Goal: Information Seeking & Learning: Learn about a topic

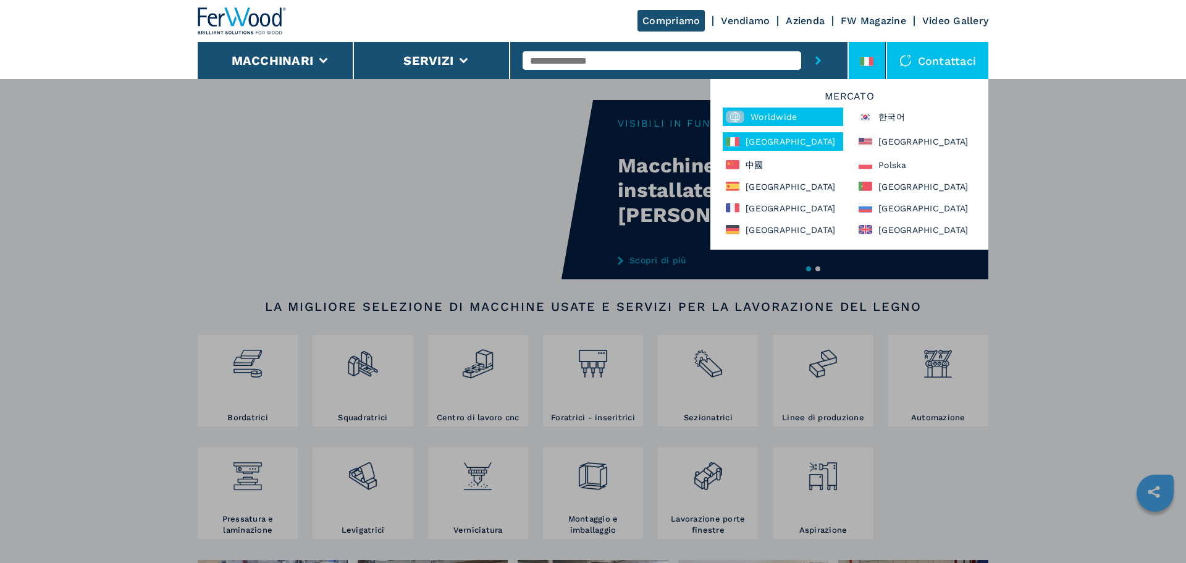
click at [786, 119] on div "Worldwide" at bounding box center [783, 116] width 120 height 19
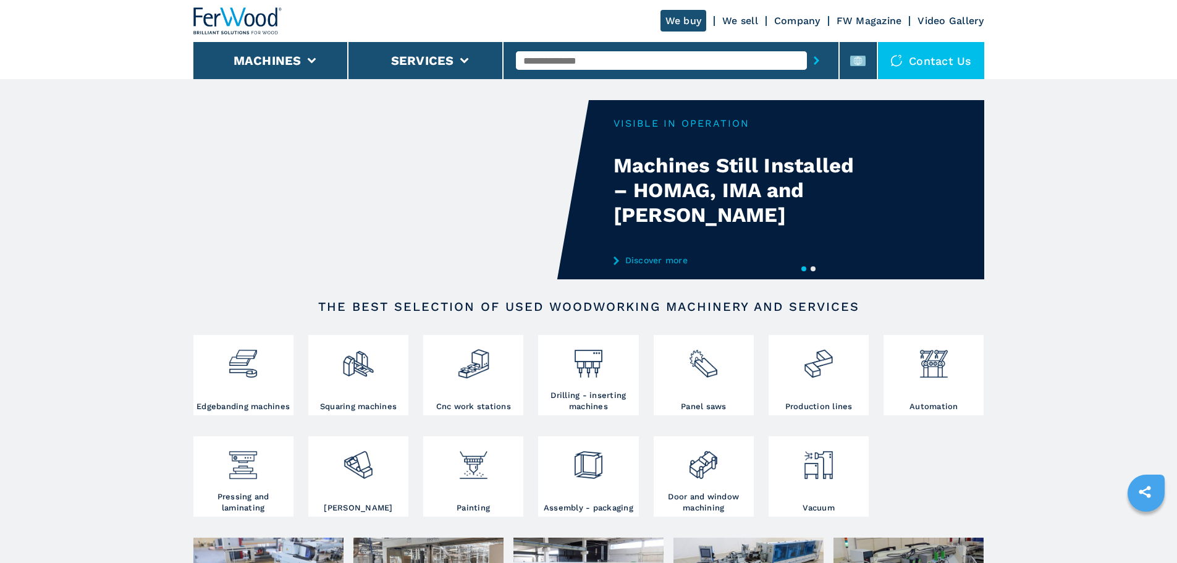
click at [290, 56] on button "Machines" at bounding box center [268, 60] width 68 height 15
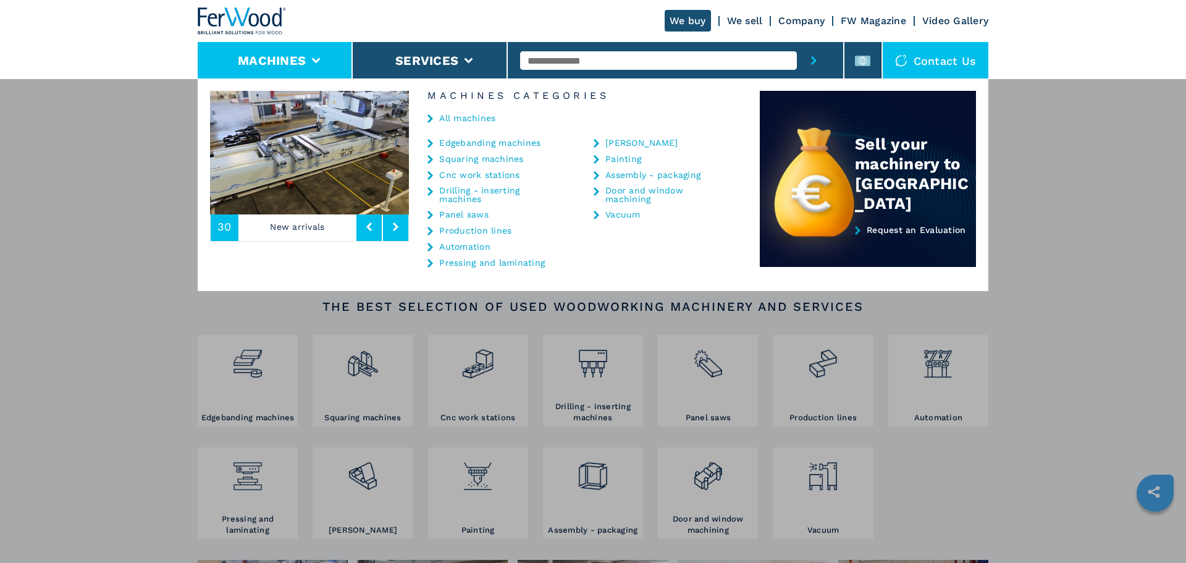
click at [469, 171] on link "Cnc work stations" at bounding box center [479, 174] width 80 height 9
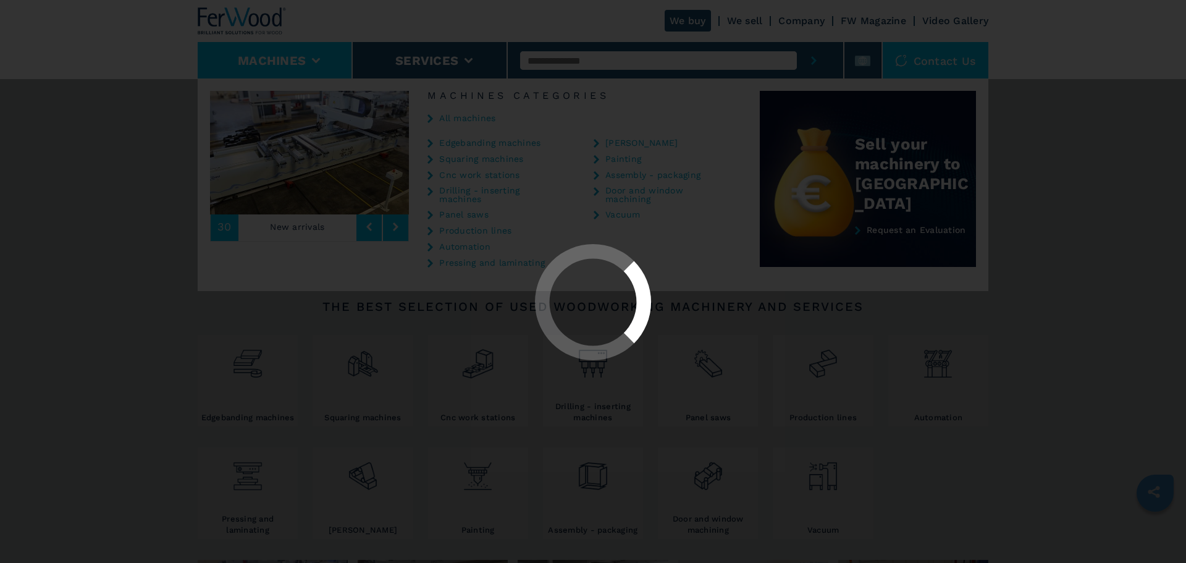
select select "**********"
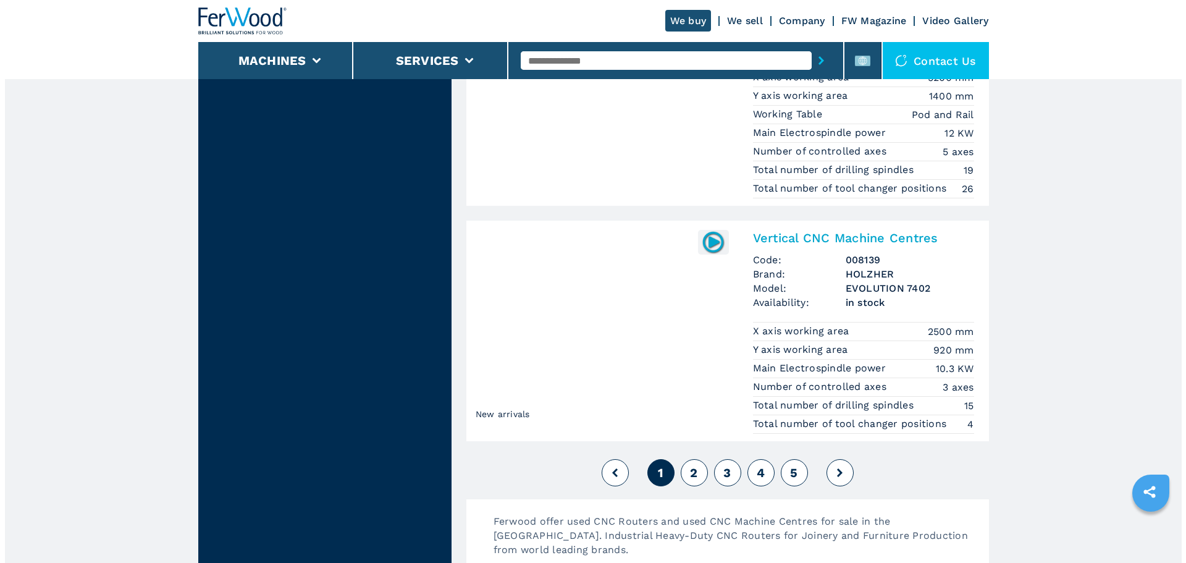
scroll to position [2718, 0]
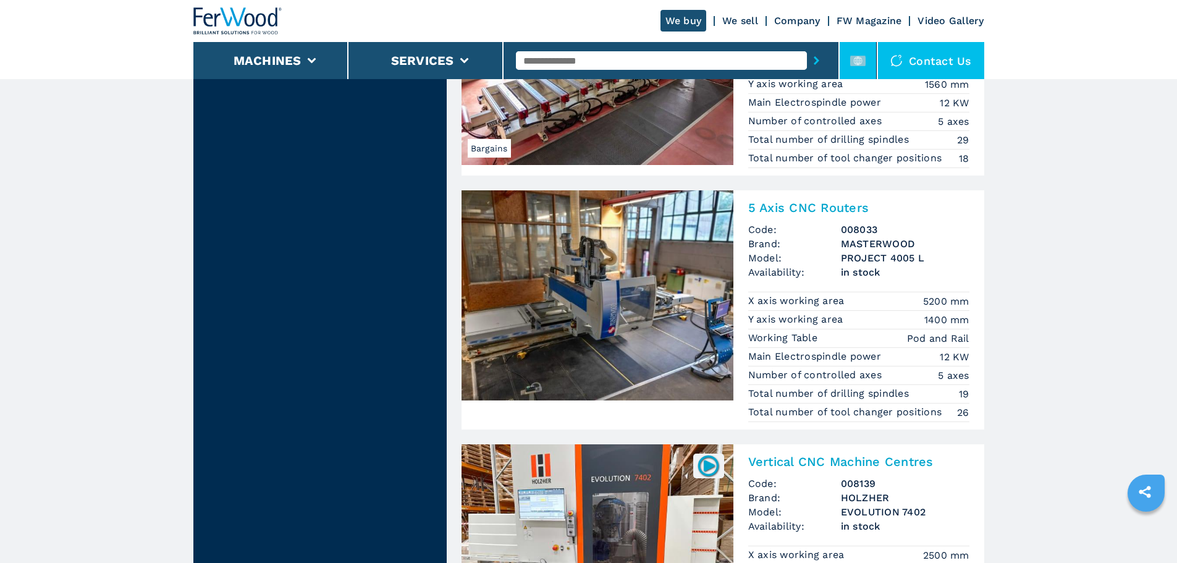
drag, startPoint x: 854, startPoint y: 54, endPoint x: 848, endPoint y: 76, distance: 23.1
click at [854, 54] on icon at bounding box center [857, 60] width 15 height 15
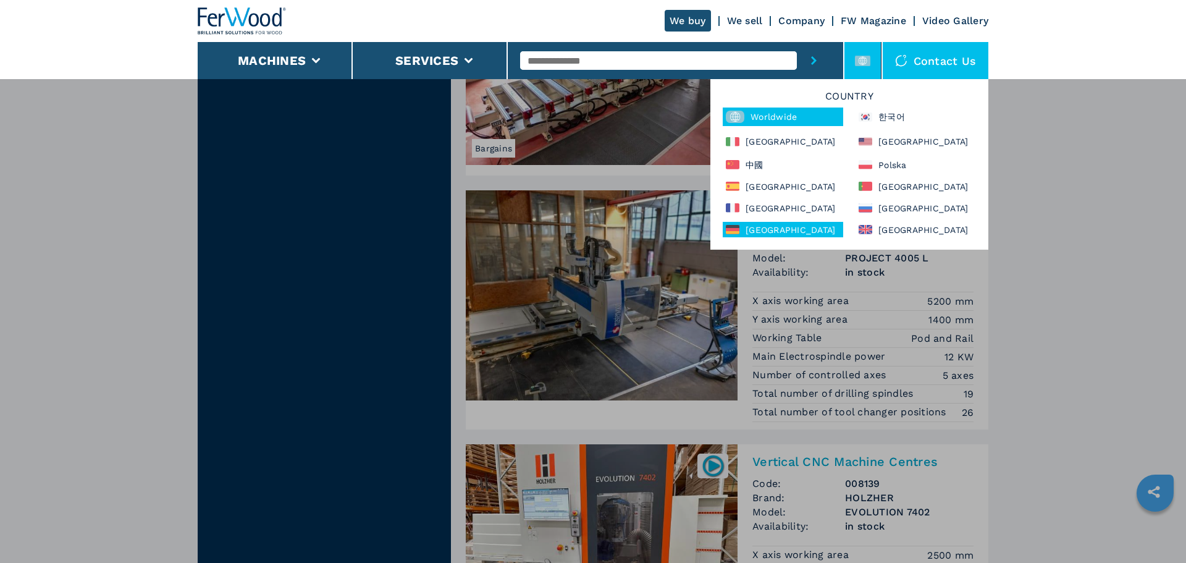
click at [780, 225] on div "[GEOGRAPHIC_DATA]" at bounding box center [783, 229] width 120 height 15
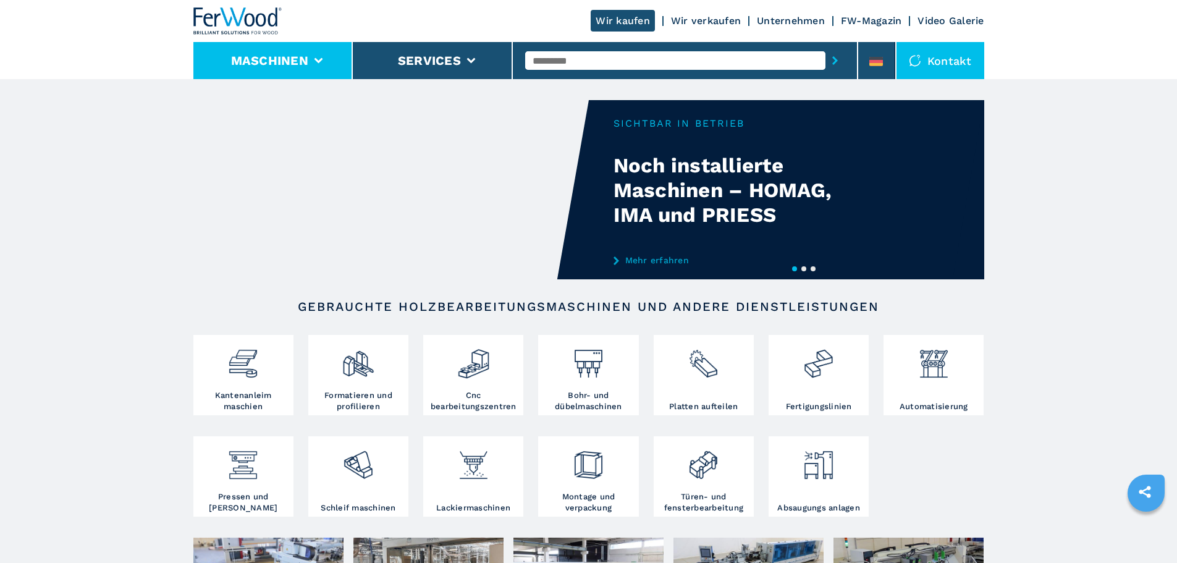
click at [306, 51] on li "Maschinen" at bounding box center [273, 60] width 160 height 37
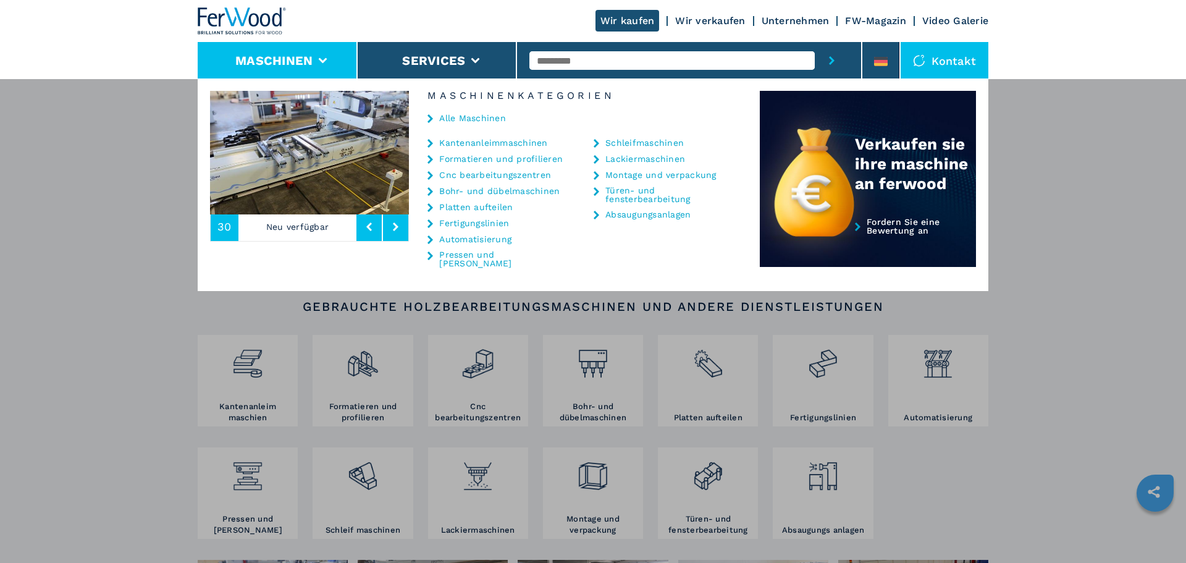
click at [477, 173] on link "Cnc bearbeitungszentren" at bounding box center [495, 174] width 112 height 9
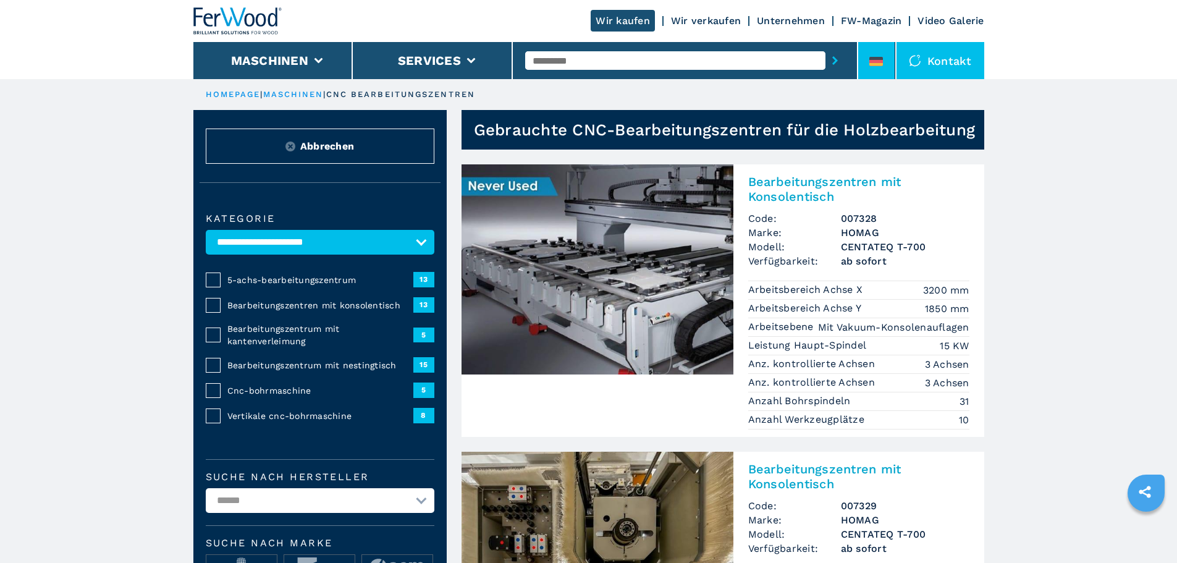
click at [858, 64] on li at bounding box center [876, 60] width 37 height 37
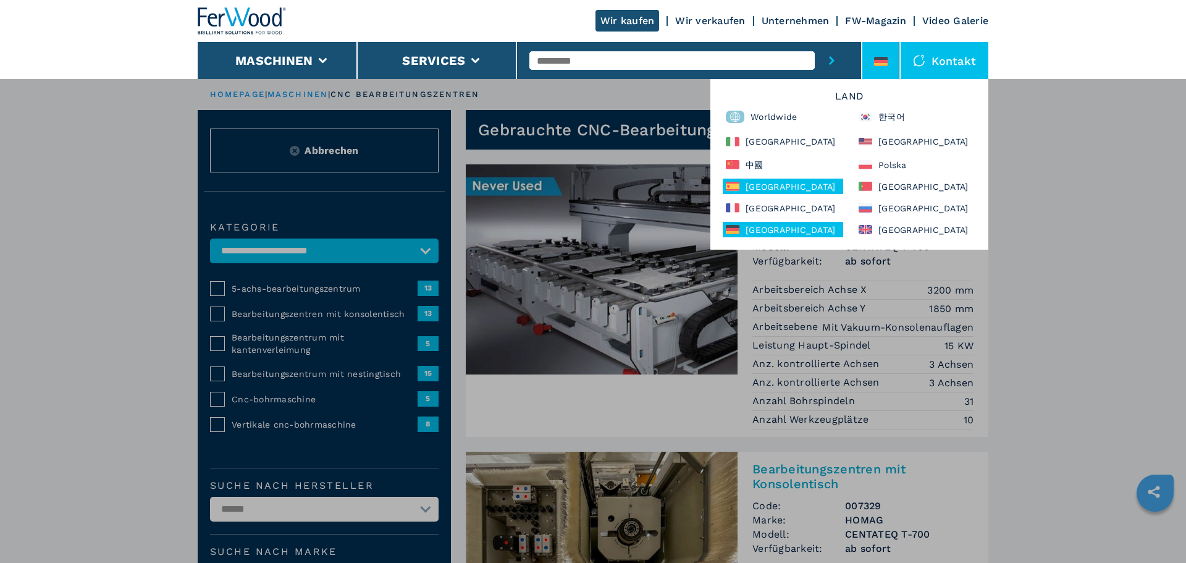
click at [772, 183] on div "[GEOGRAPHIC_DATA]" at bounding box center [783, 186] width 120 height 15
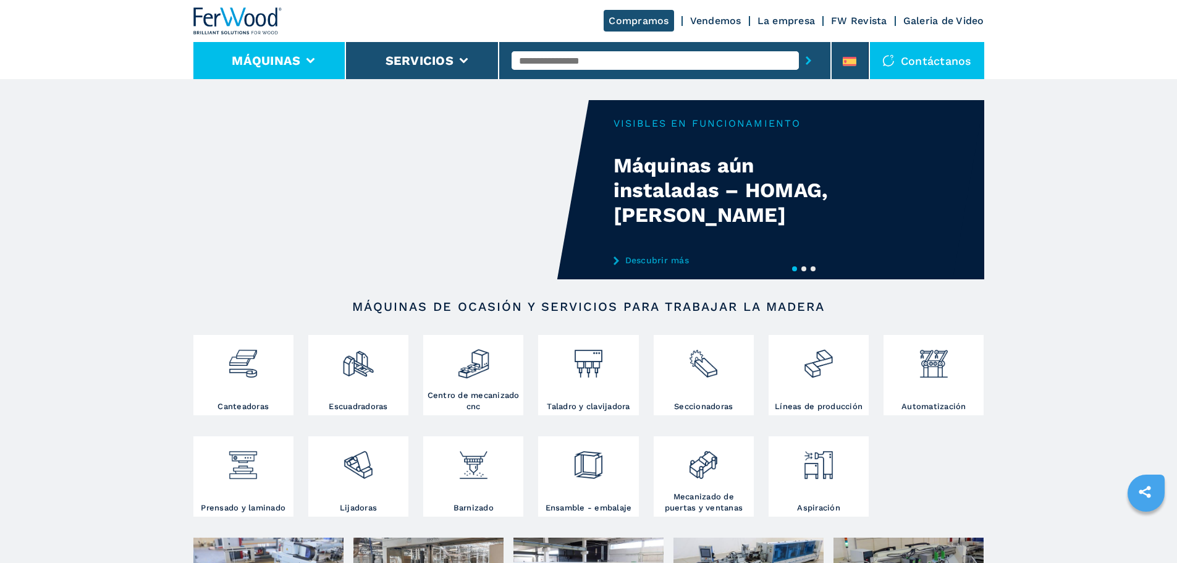
click at [302, 53] on li "Máquinas" at bounding box center [269, 60] width 153 height 37
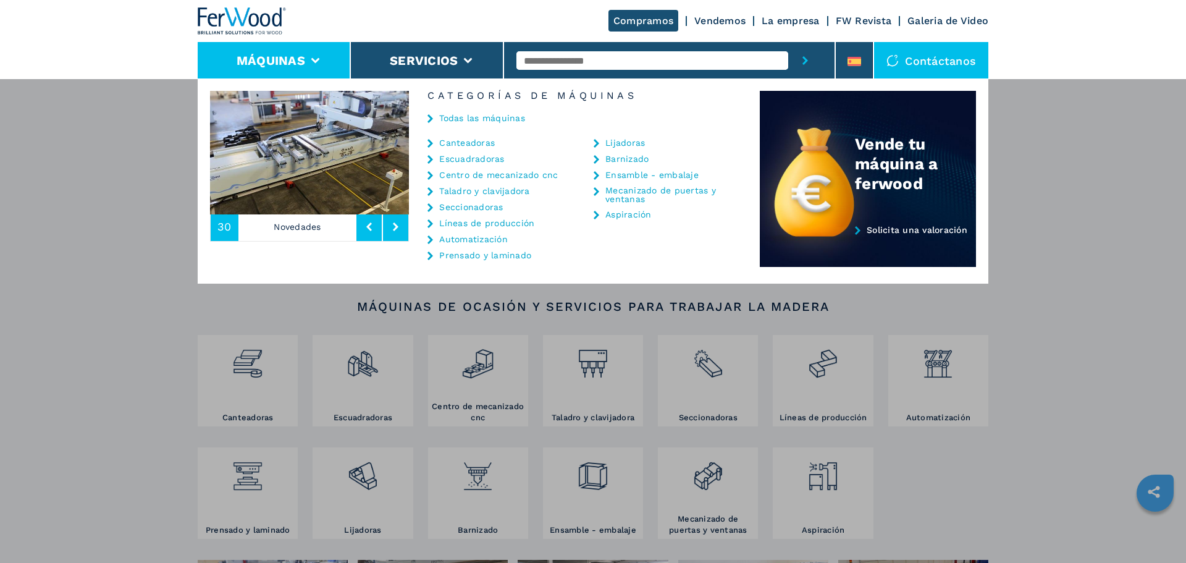
click at [487, 179] on link "Centro de mecanizado cnc" at bounding box center [498, 174] width 119 height 9
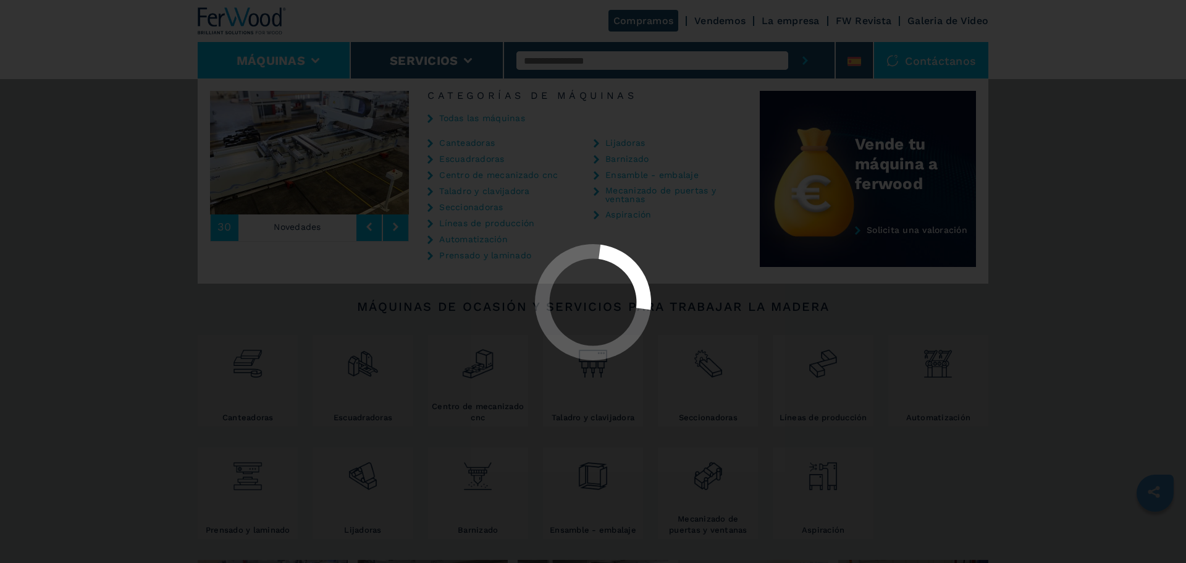
select select "**********"
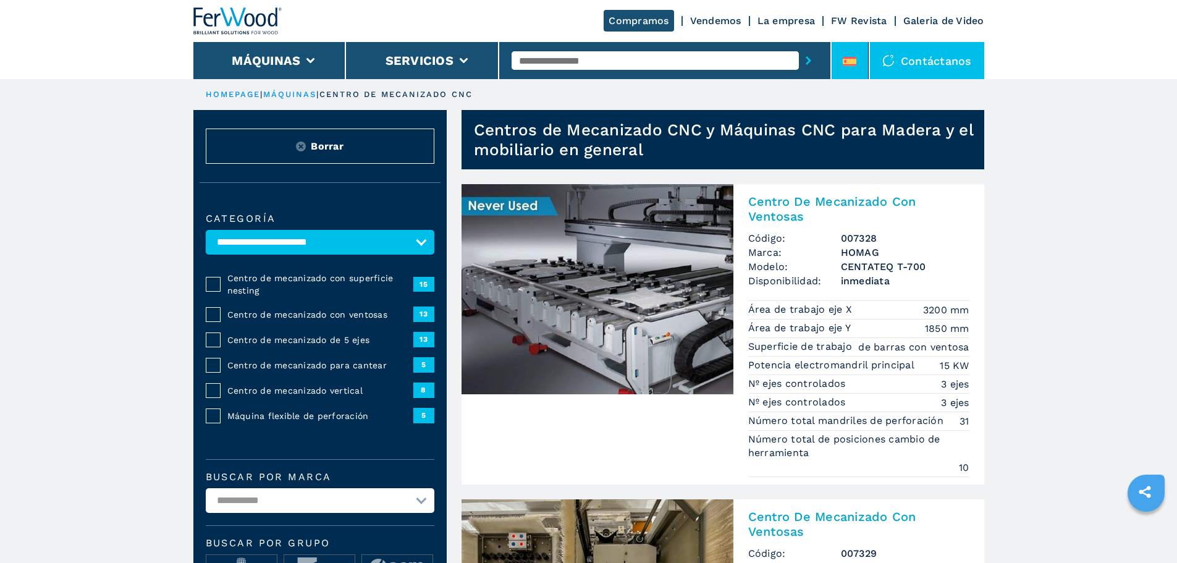
drag, startPoint x: 856, startPoint y: 60, endPoint x: 846, endPoint y: 69, distance: 13.1
click at [856, 60] on icon at bounding box center [850, 61] width 14 height 9
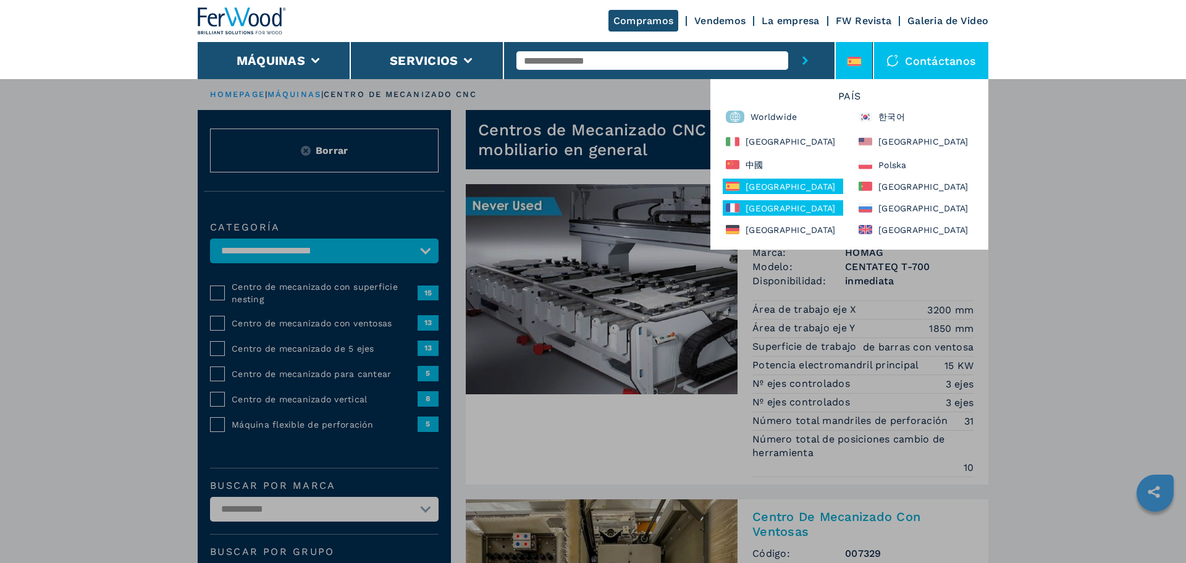
click at [785, 214] on div "[GEOGRAPHIC_DATA]" at bounding box center [783, 207] width 120 height 15
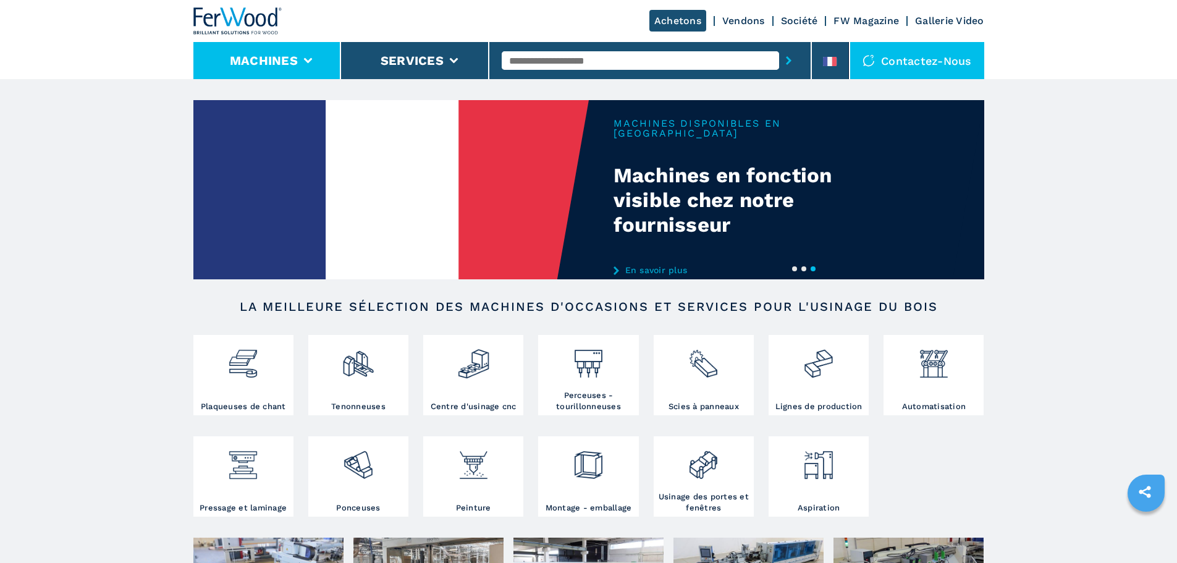
click at [294, 51] on li "Machines" at bounding box center [267, 60] width 148 height 37
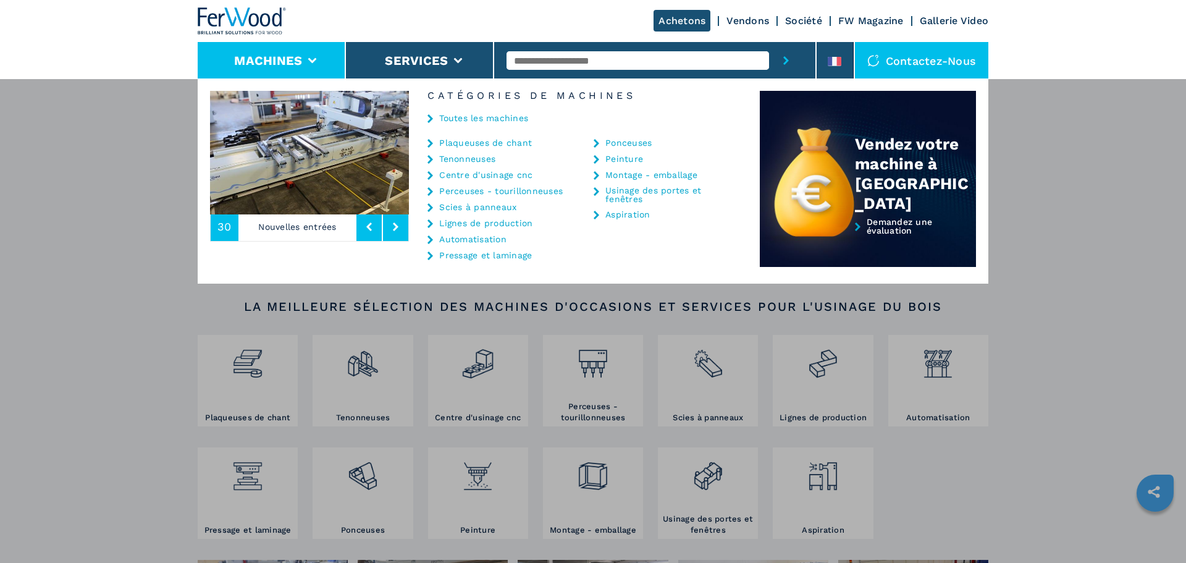
click at [486, 174] on link "Centre d'usinage cnc" at bounding box center [485, 174] width 93 height 9
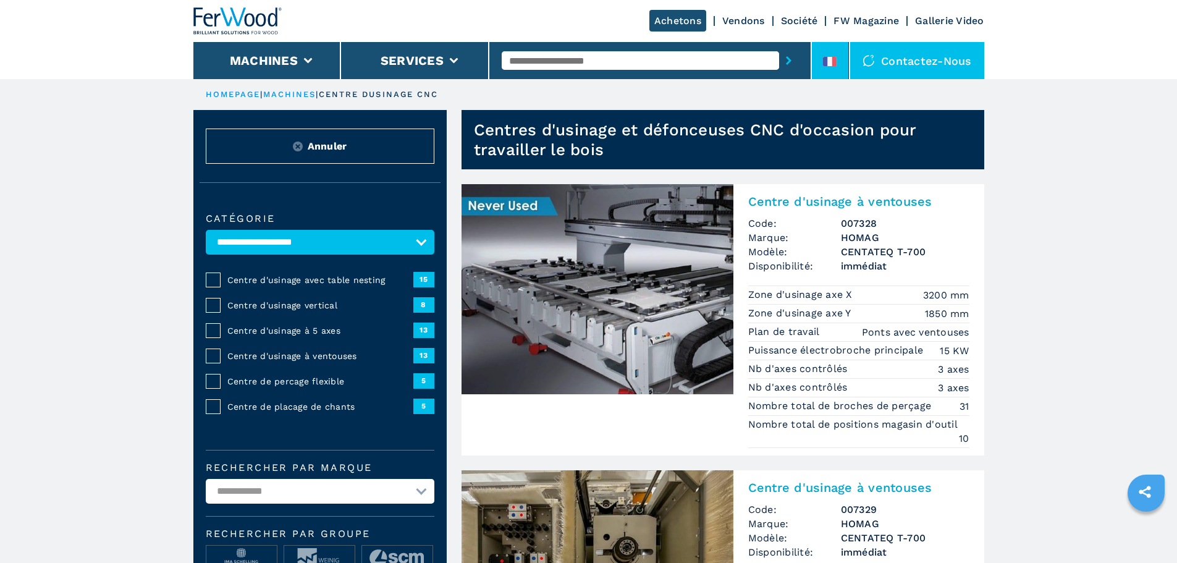
click at [841, 61] on li at bounding box center [830, 60] width 37 height 37
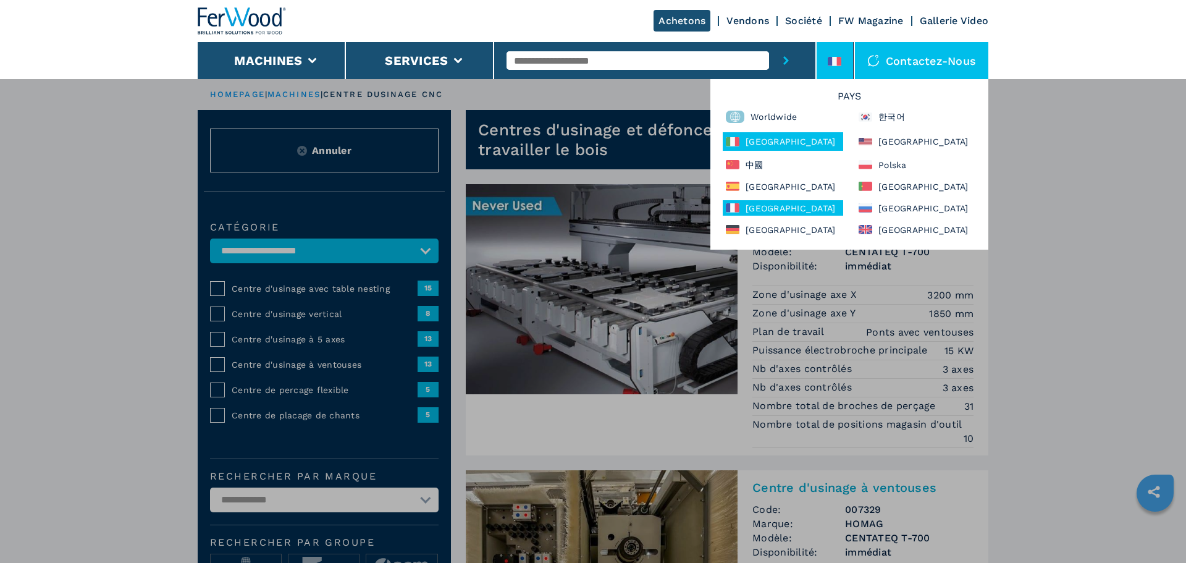
click at [783, 142] on div "[GEOGRAPHIC_DATA]" at bounding box center [783, 141] width 120 height 19
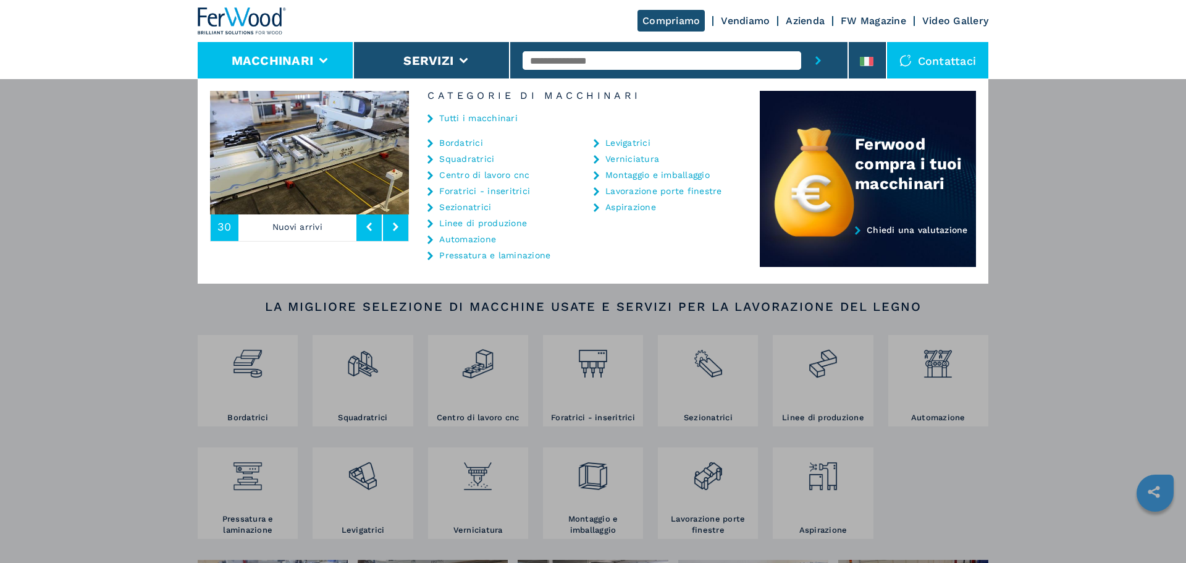
click at [483, 174] on link "Centro di lavoro cnc" at bounding box center [484, 174] width 90 height 9
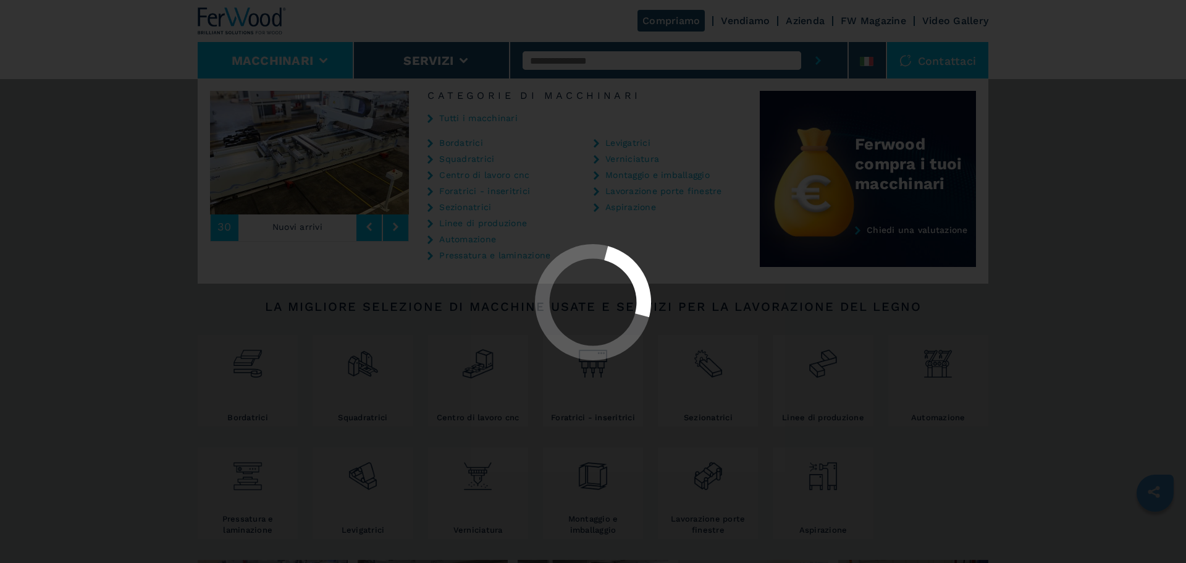
select select "**********"
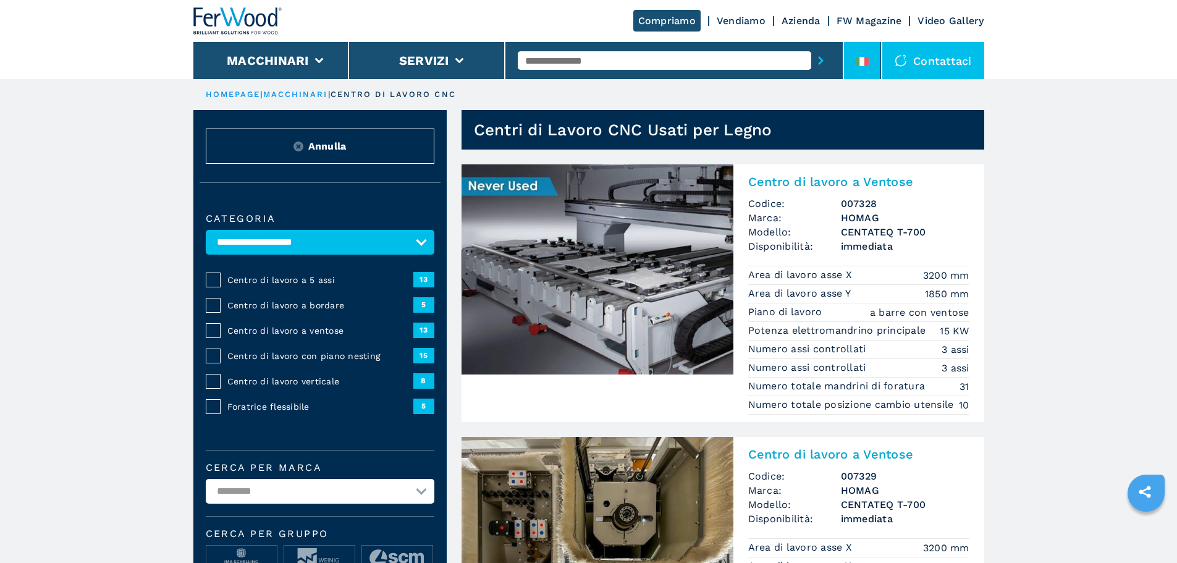
click at [878, 56] on li at bounding box center [862, 60] width 37 height 37
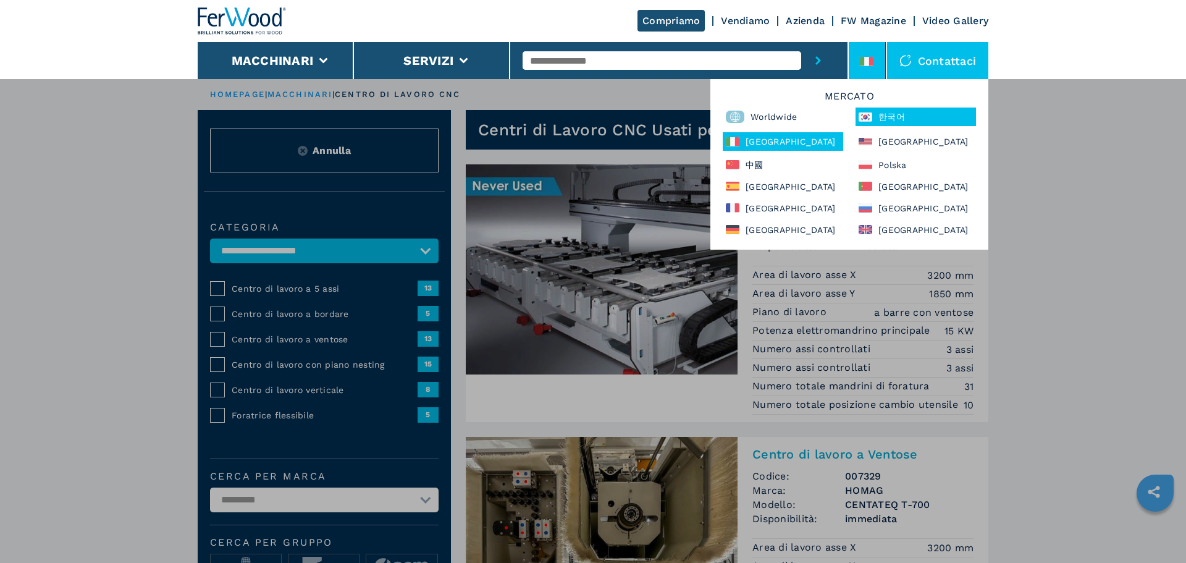
click at [904, 117] on div "한국어" at bounding box center [916, 116] width 120 height 19
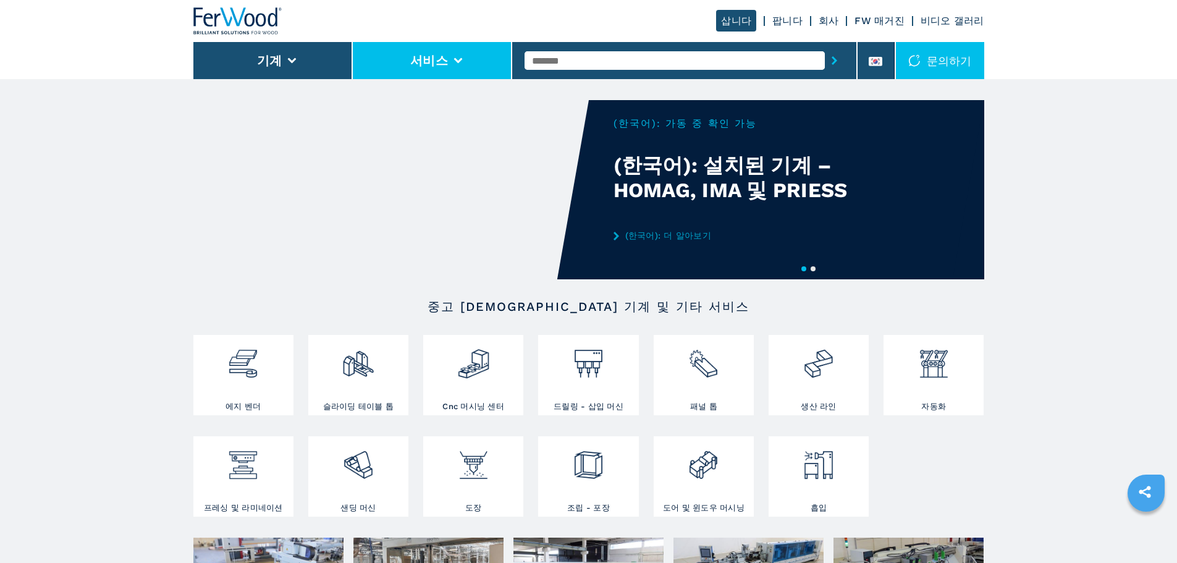
click at [430, 57] on button "서비스" at bounding box center [429, 60] width 38 height 15
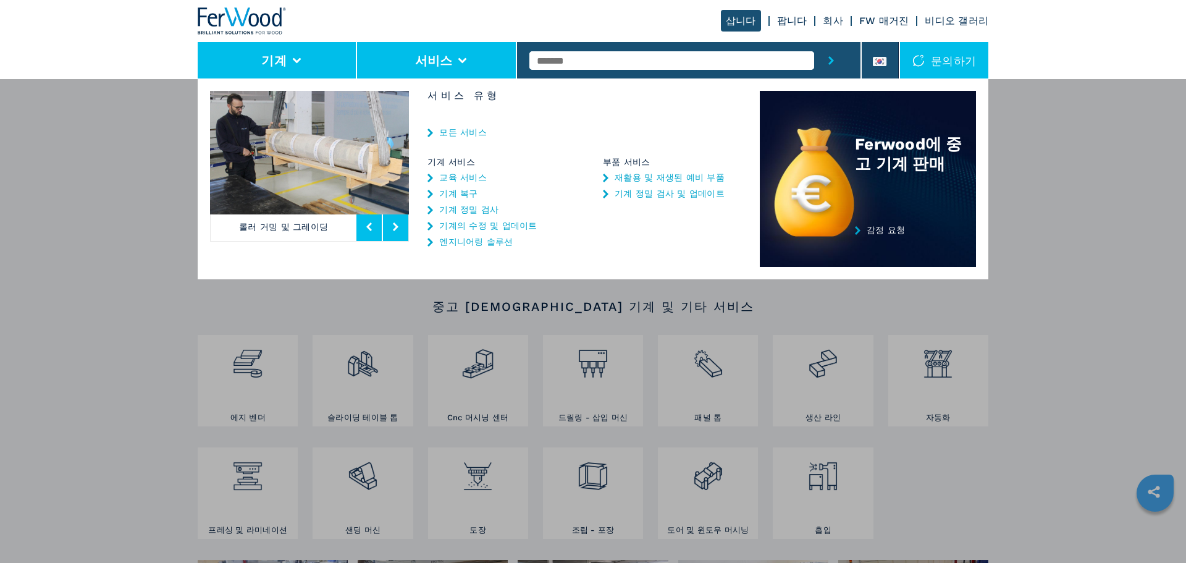
click at [329, 71] on li "기계" at bounding box center [277, 60] width 159 height 37
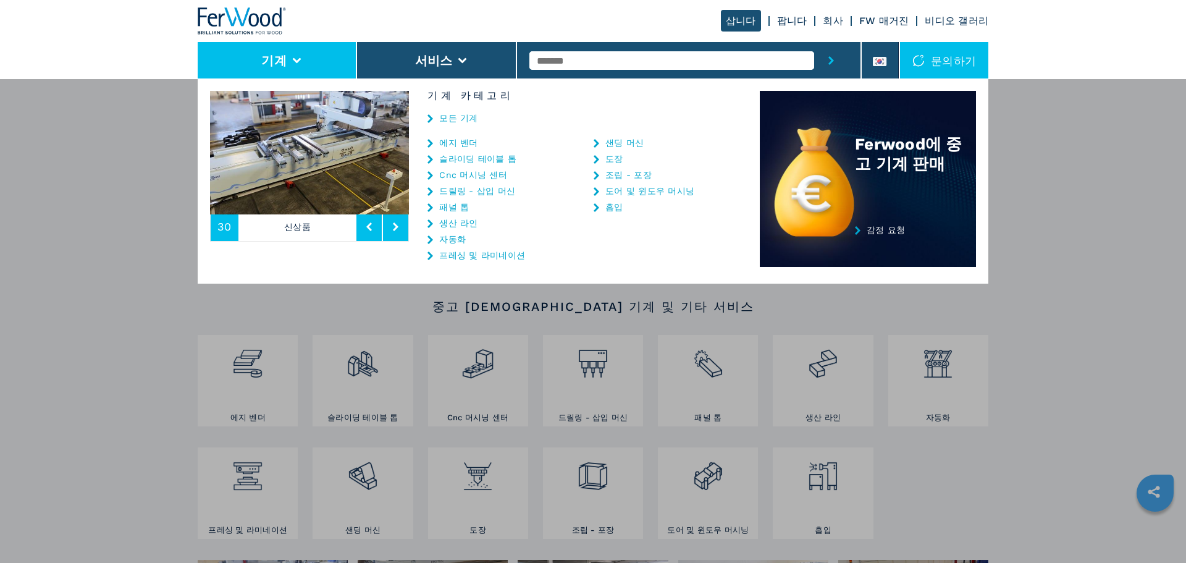
click at [457, 173] on link "Cnc 머시닝 센터" at bounding box center [473, 174] width 68 height 9
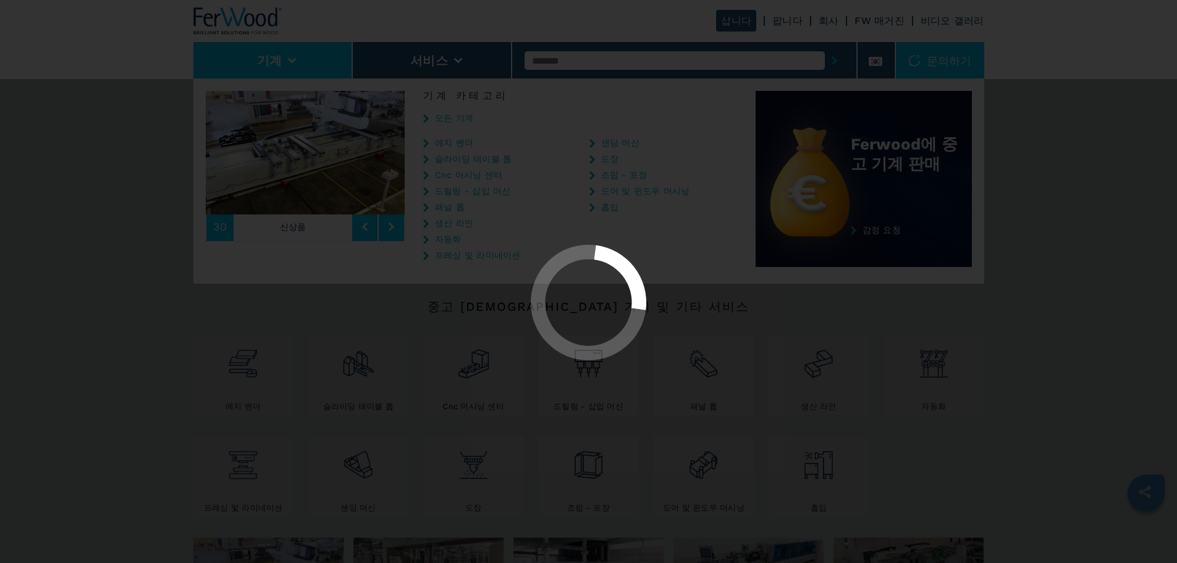
select select "**********"
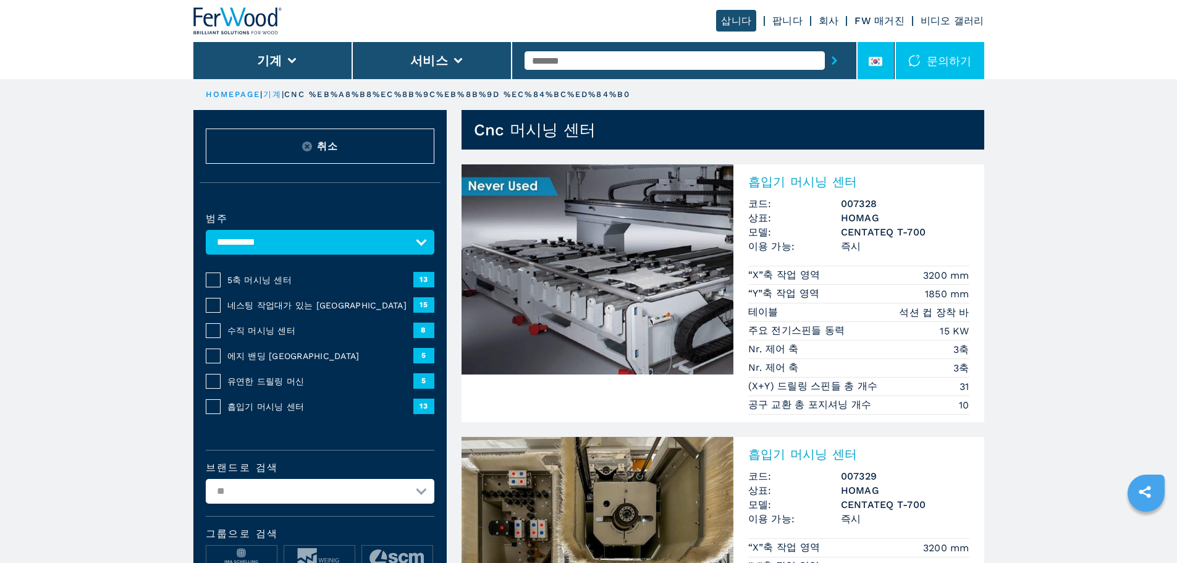
click at [857, 64] on li at bounding box center [875, 60] width 37 height 37
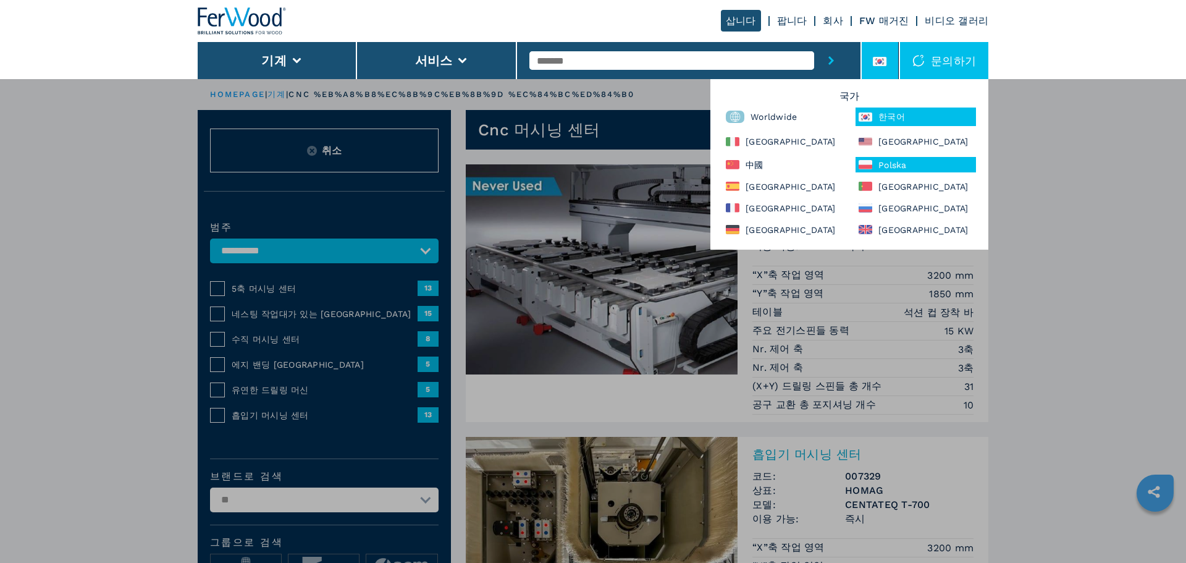
click at [896, 167] on div "Polska" at bounding box center [916, 164] width 120 height 15
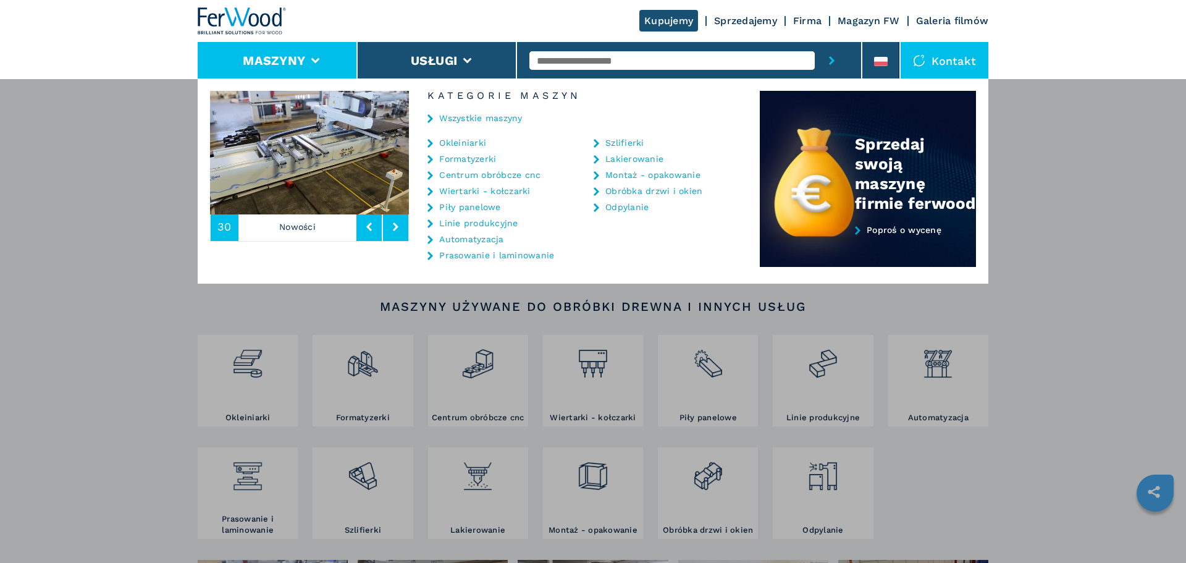
click at [482, 175] on link "Centrum obróbcze cnc" at bounding box center [489, 174] width 101 height 9
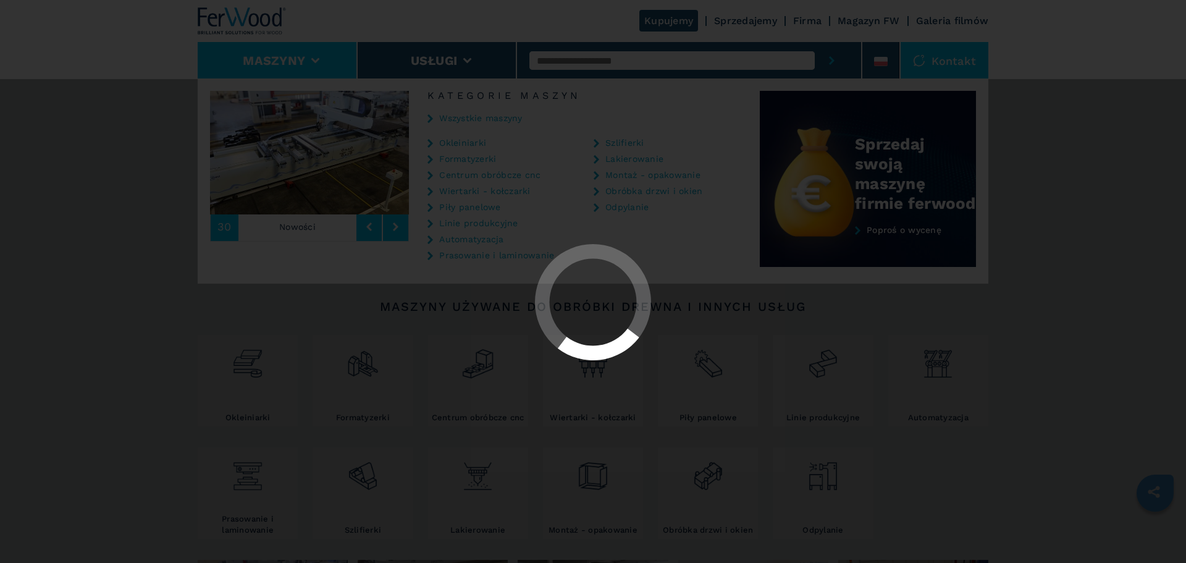
select select "**********"
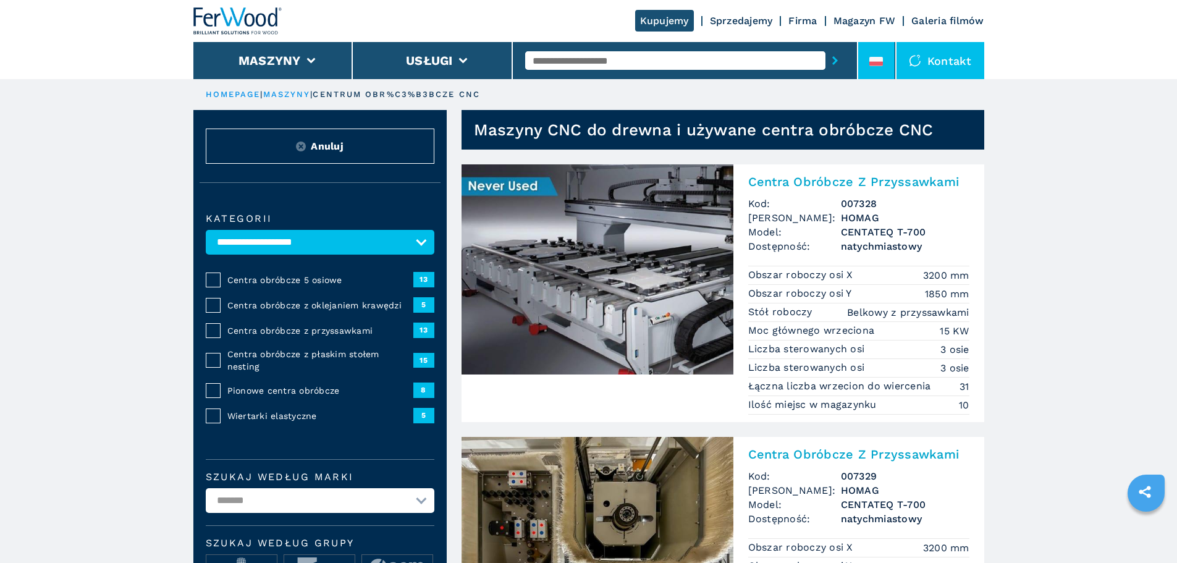
click at [875, 61] on icon at bounding box center [876, 61] width 14 height 9
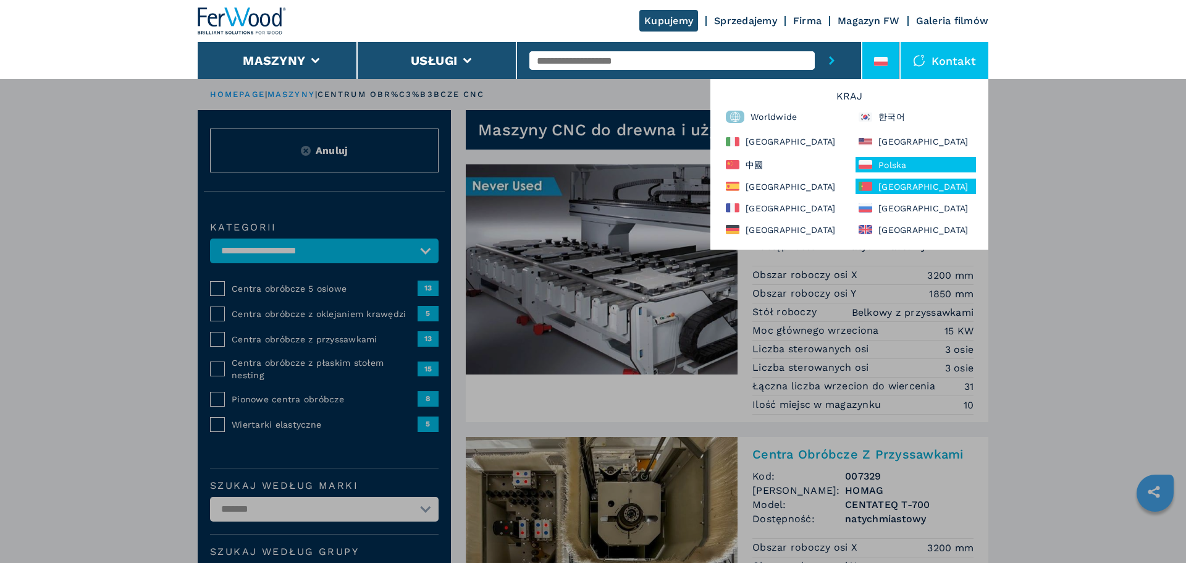
click at [892, 188] on div "Portugal" at bounding box center [916, 186] width 120 height 15
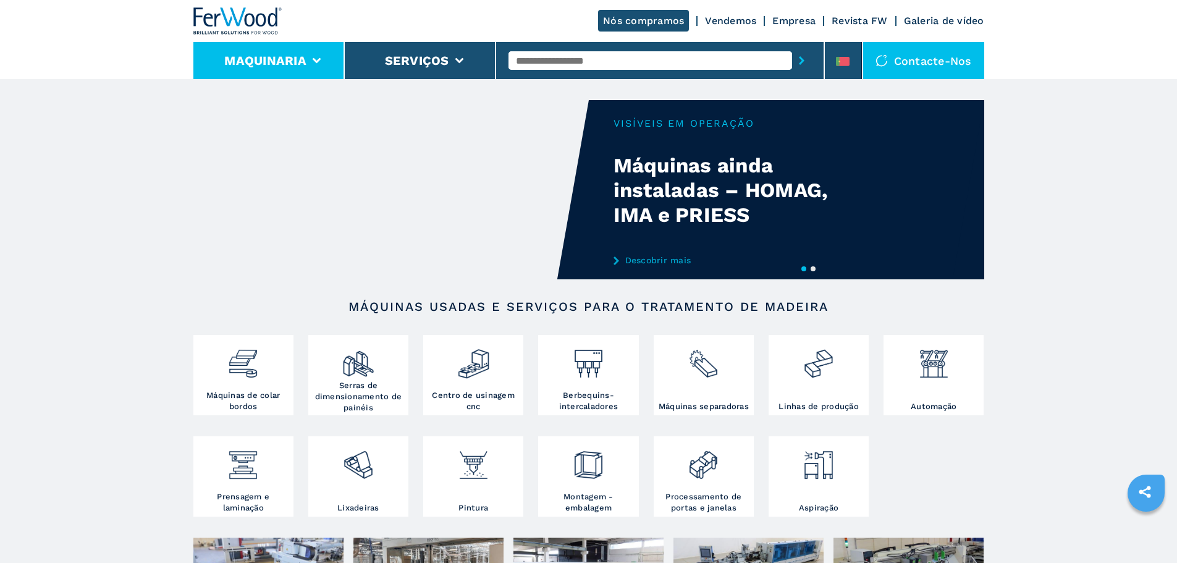
click at [313, 65] on li "Maquinaria" at bounding box center [268, 60] width 151 height 37
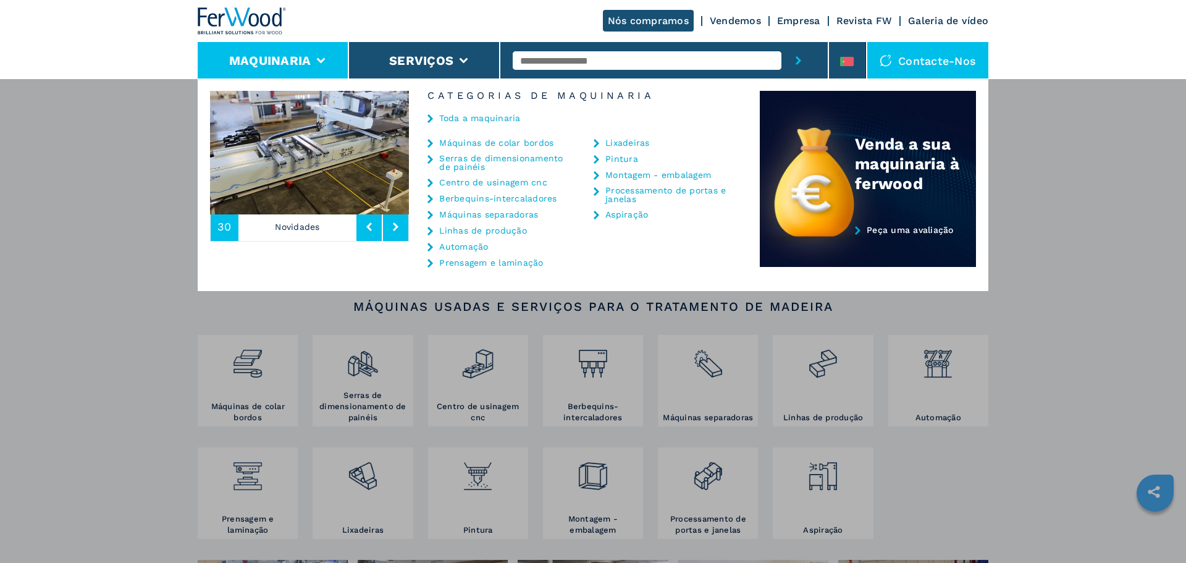
click at [475, 183] on link "Centro de usinagem cnc" at bounding box center [493, 182] width 108 height 9
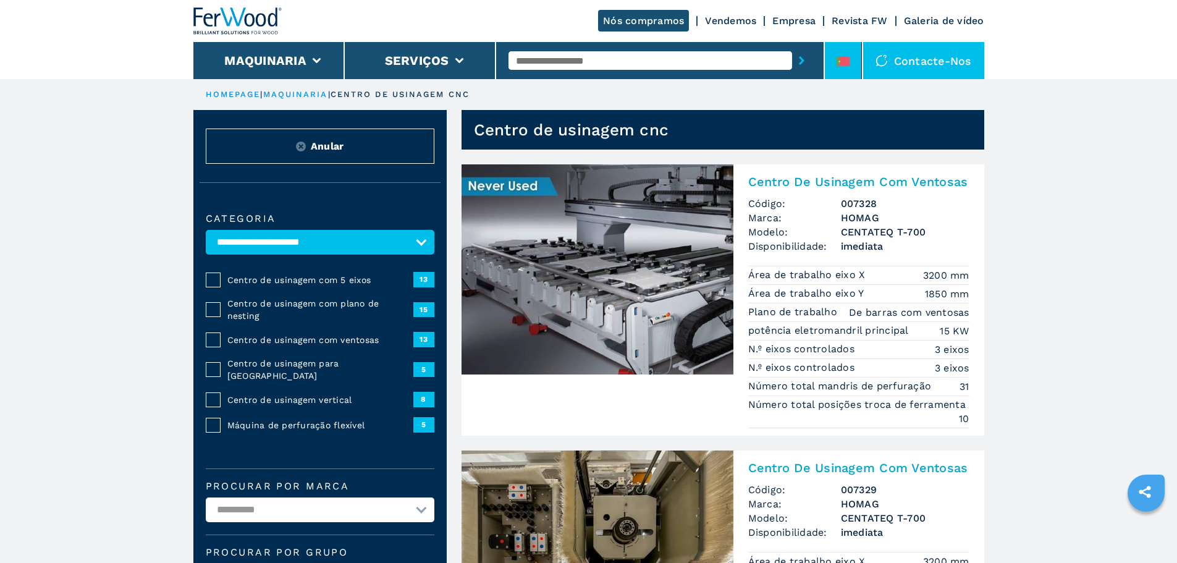
click at [839, 50] on li at bounding box center [843, 60] width 37 height 37
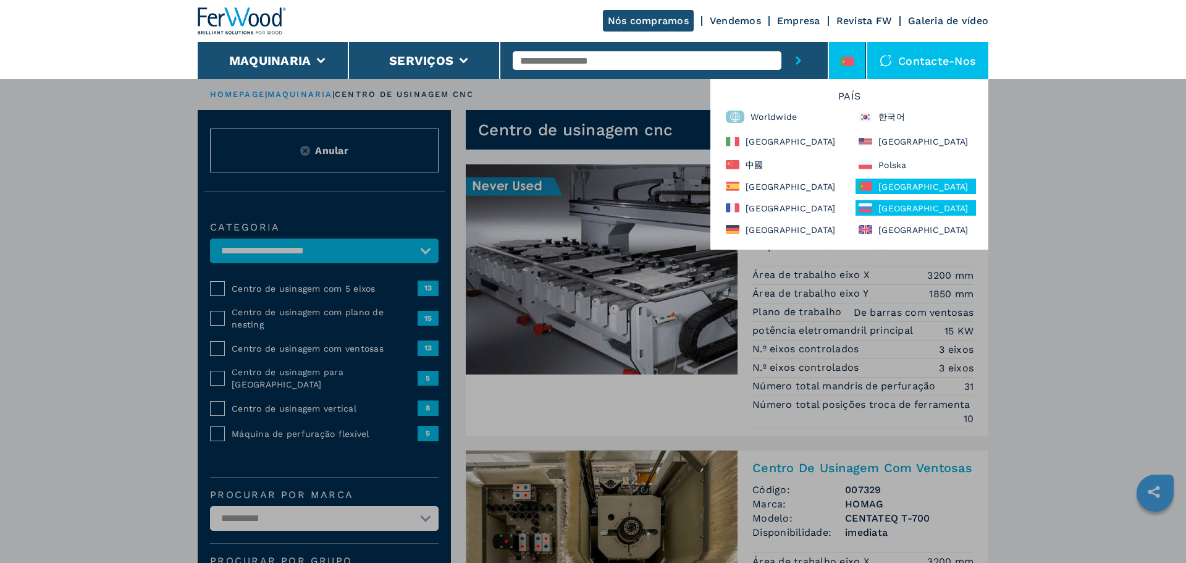
click at [920, 214] on div "[GEOGRAPHIC_DATA]" at bounding box center [916, 207] width 120 height 15
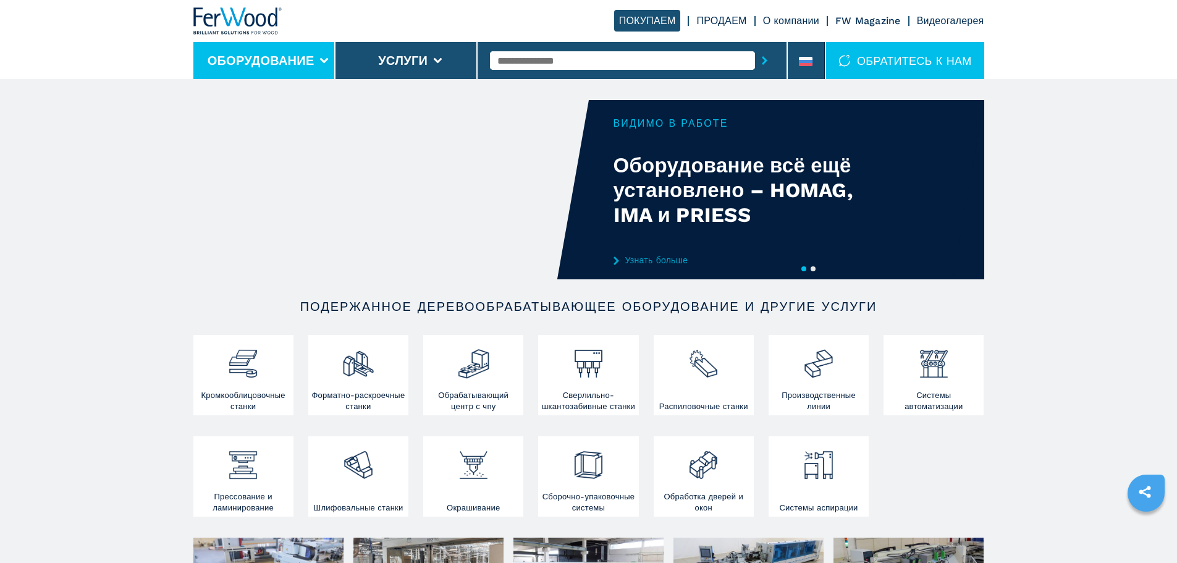
click at [271, 67] on button "Оборудование" at bounding box center [261, 60] width 107 height 15
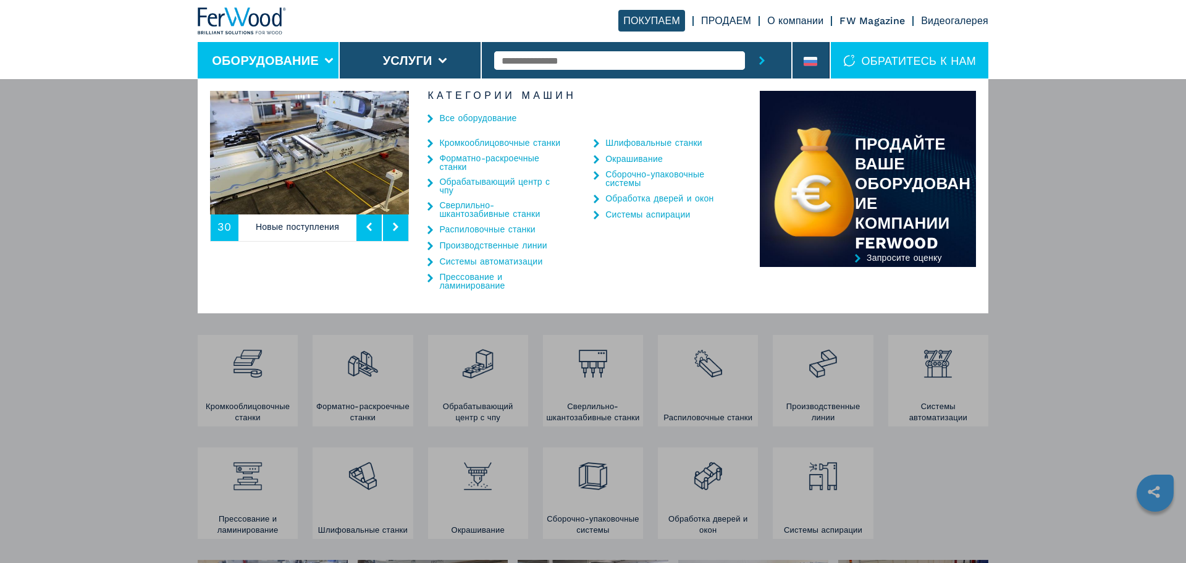
click at [532, 184] on link "Обрабатывающий центр с чпу" at bounding box center [501, 185] width 124 height 17
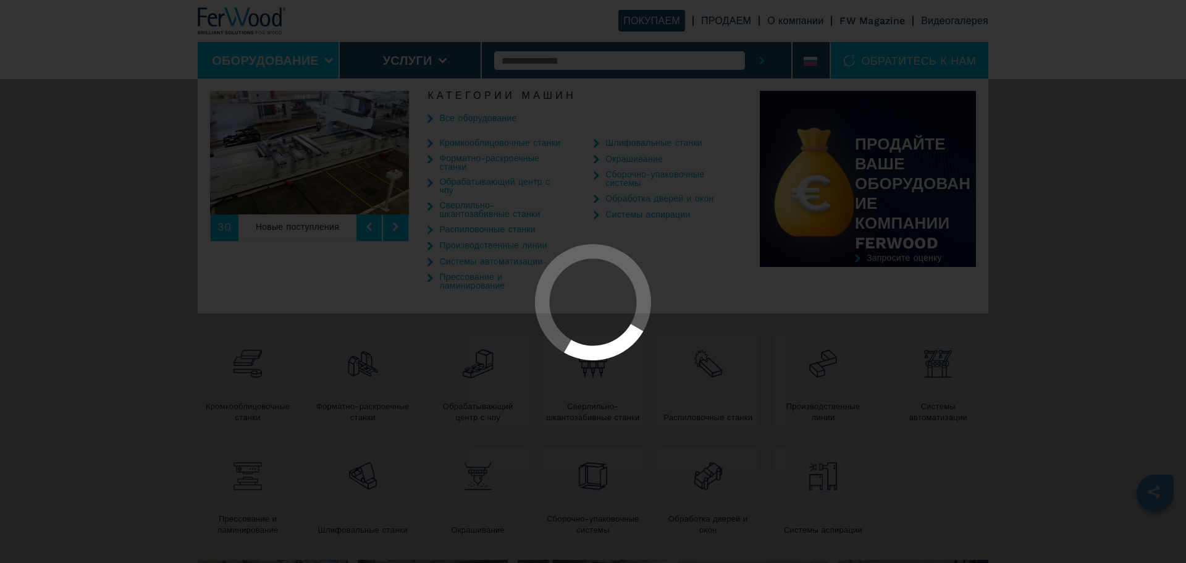
select select "**********"
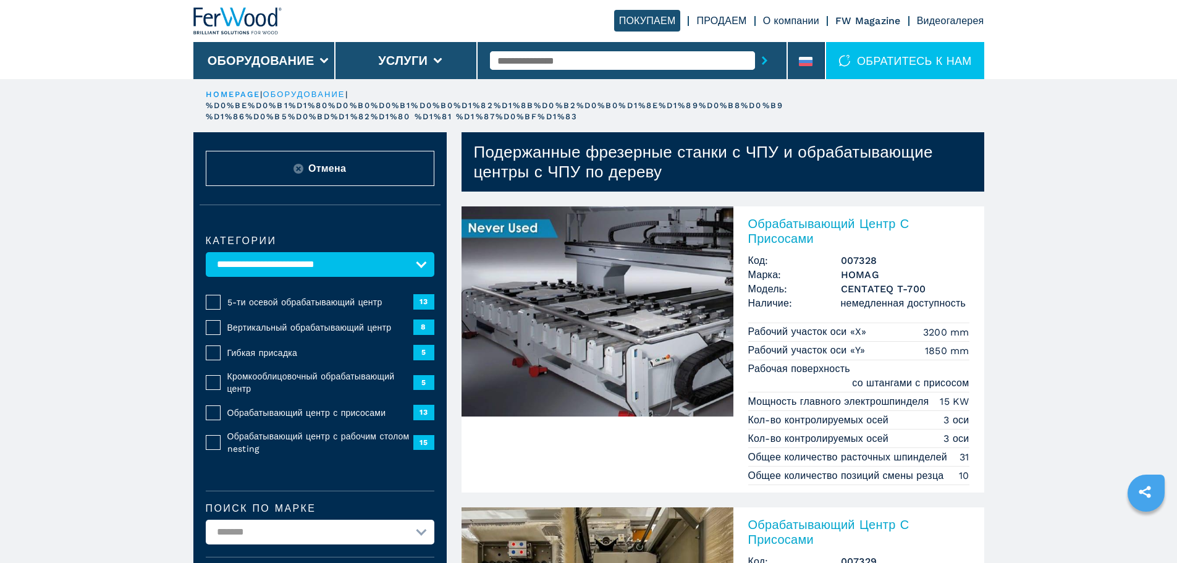
click at [222, 28] on img at bounding box center [237, 20] width 89 height 27
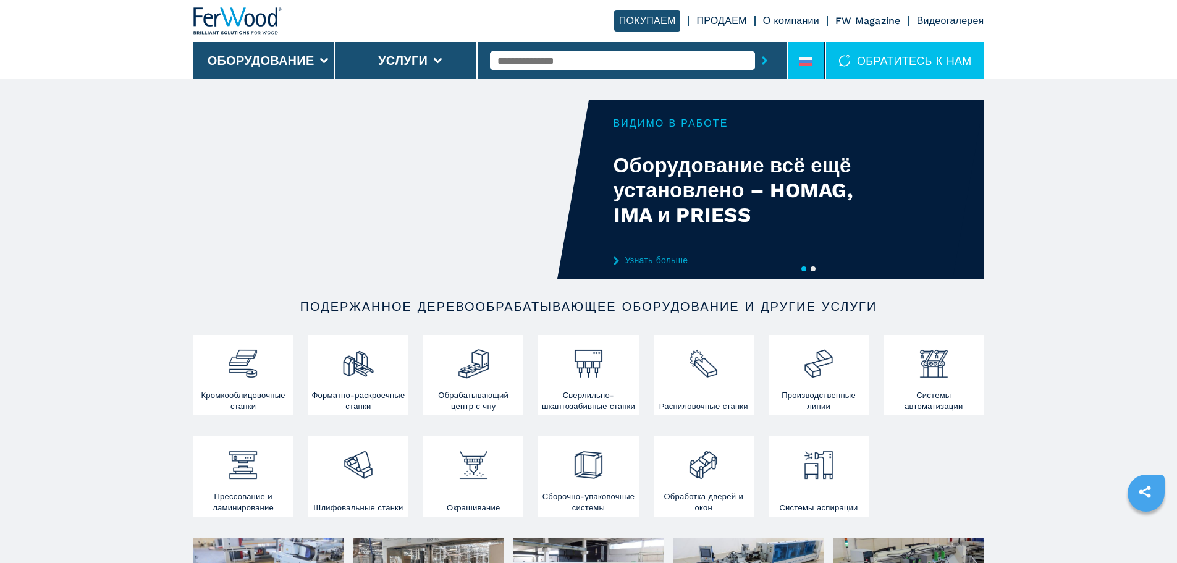
click at [789, 63] on li at bounding box center [806, 60] width 37 height 37
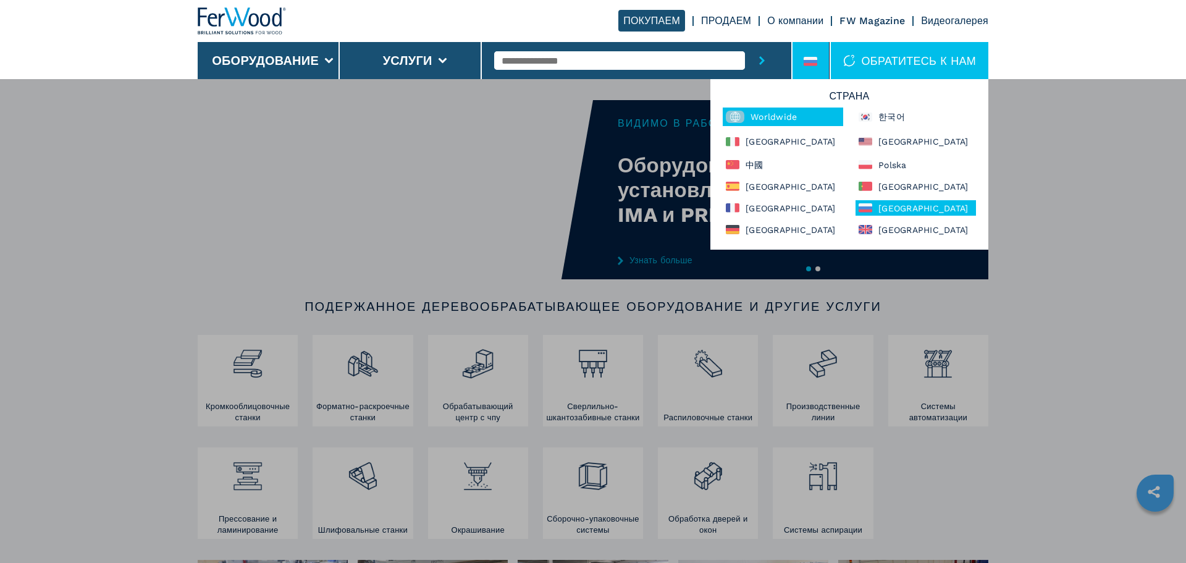
click at [767, 124] on div "Worldwide" at bounding box center [783, 116] width 120 height 19
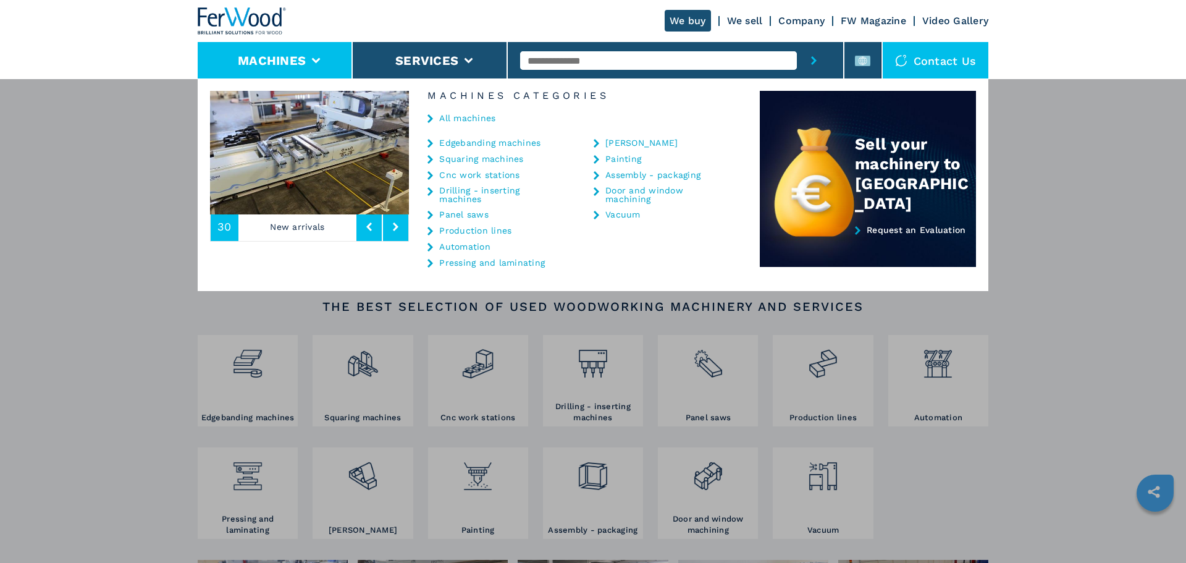
click at [479, 173] on link "Cnc work stations" at bounding box center [479, 174] width 80 height 9
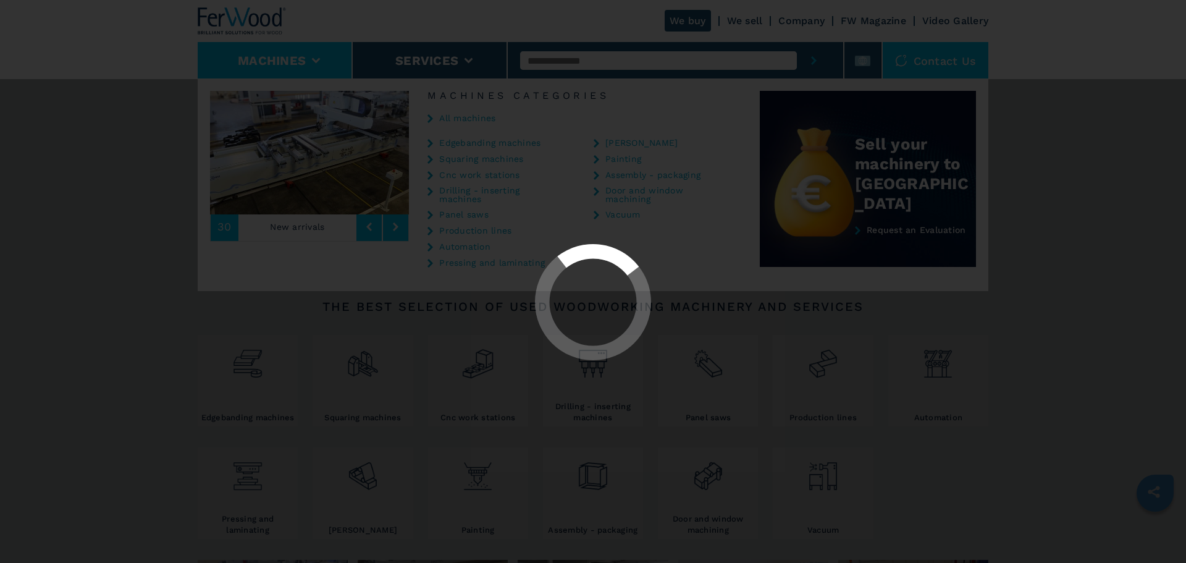
select select "**********"
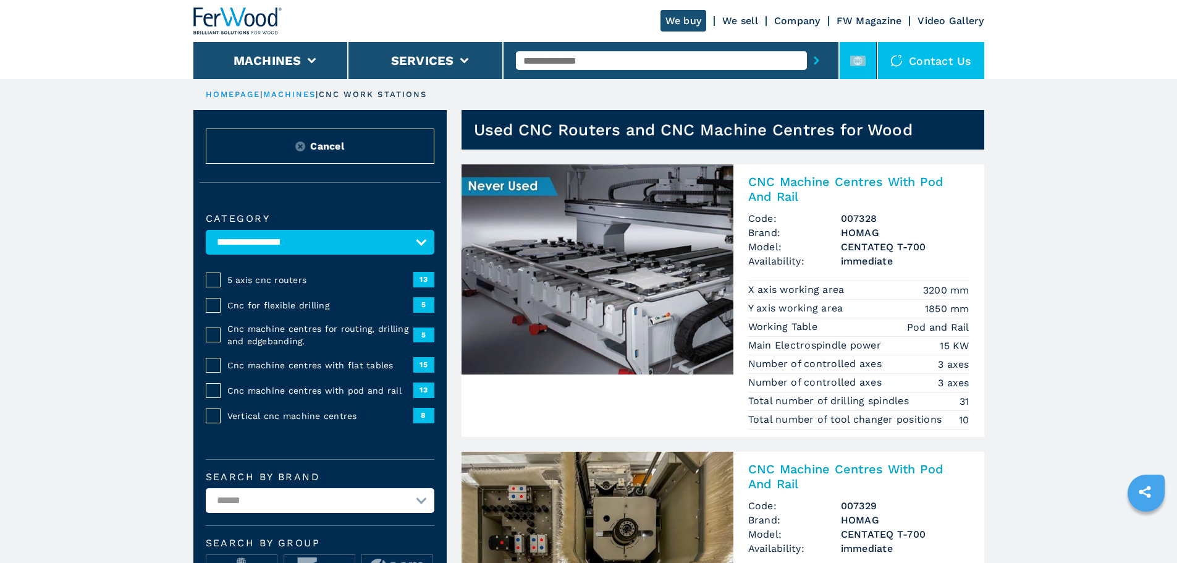
drag, startPoint x: 851, startPoint y: 69, endPoint x: 854, endPoint y: 78, distance: 9.8
click at [851, 69] on li at bounding box center [858, 60] width 37 height 37
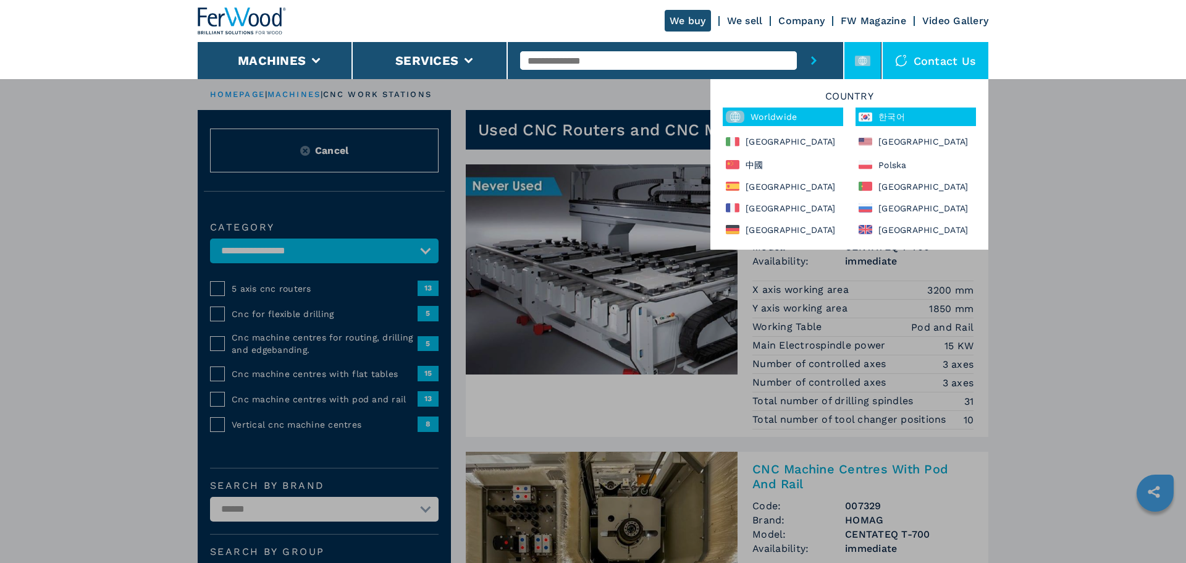
click at [901, 117] on div "한국어" at bounding box center [916, 116] width 120 height 19
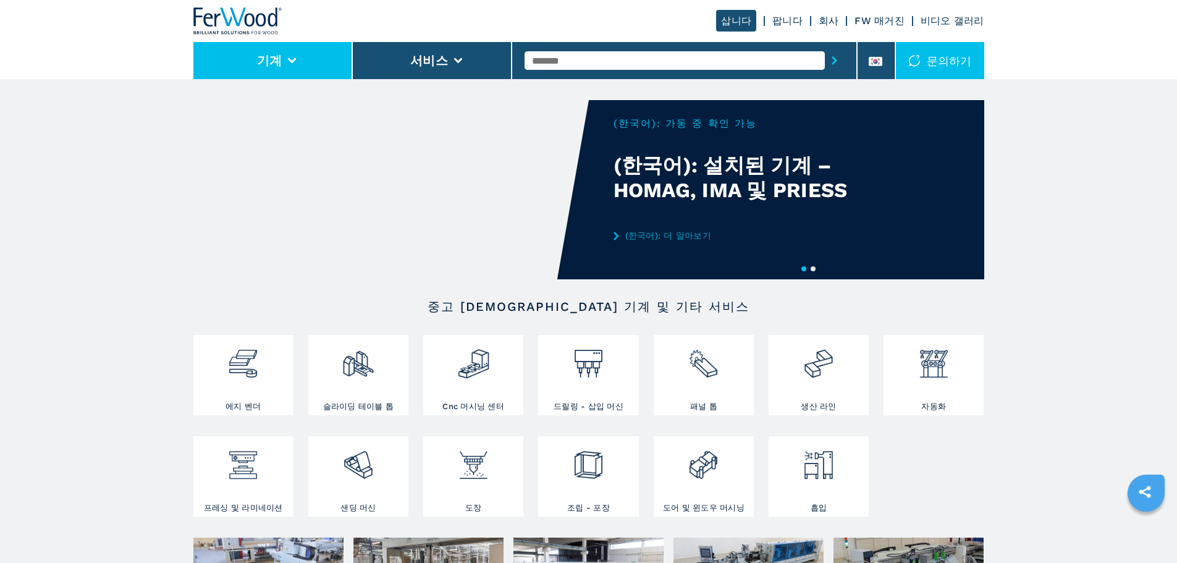
click at [303, 48] on li "기계" at bounding box center [272, 60] width 159 height 37
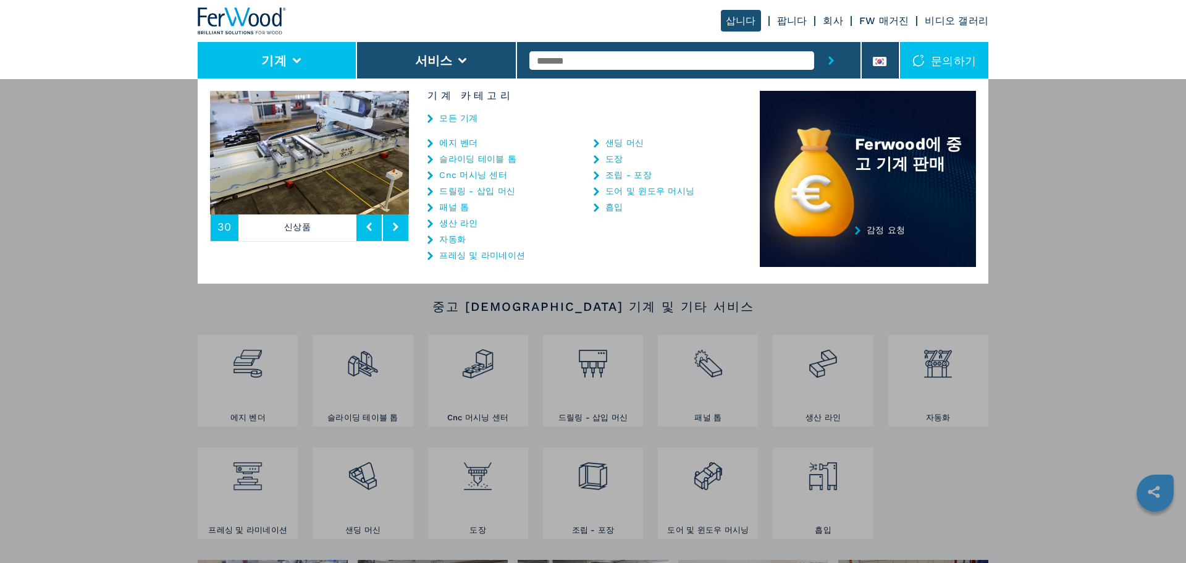
click at [486, 177] on link "Cnc 머시닝 센터" at bounding box center [473, 174] width 68 height 9
